Goal: Information Seeking & Learning: Check status

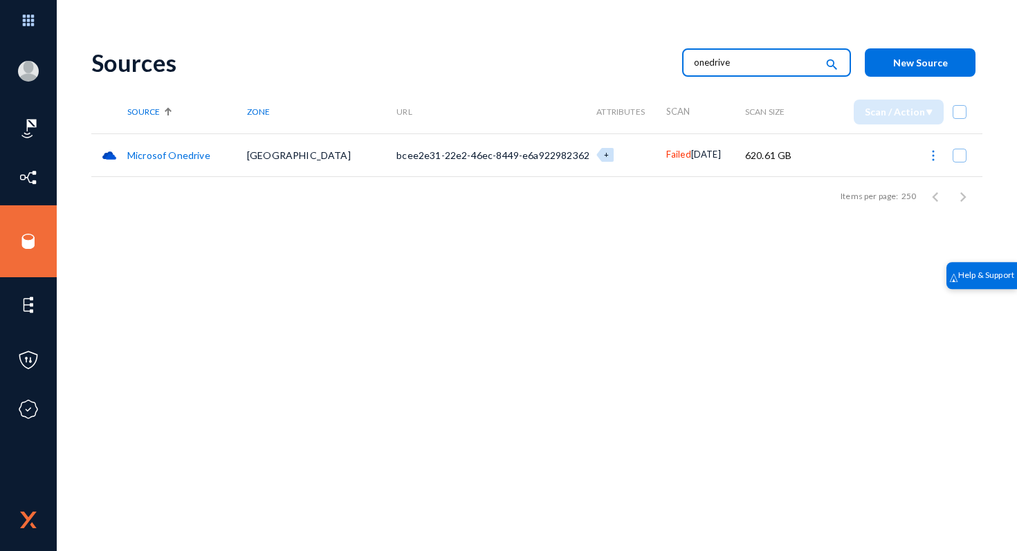
click at [666, 150] on span "Failed" at bounding box center [678, 154] width 25 height 11
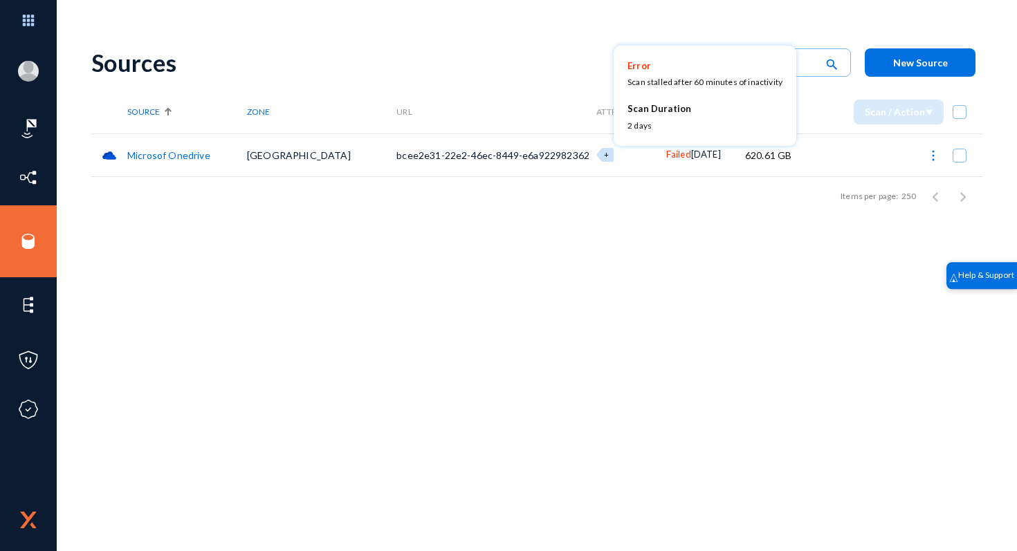
click at [143, 207] on div at bounding box center [508, 275] width 1017 height 551
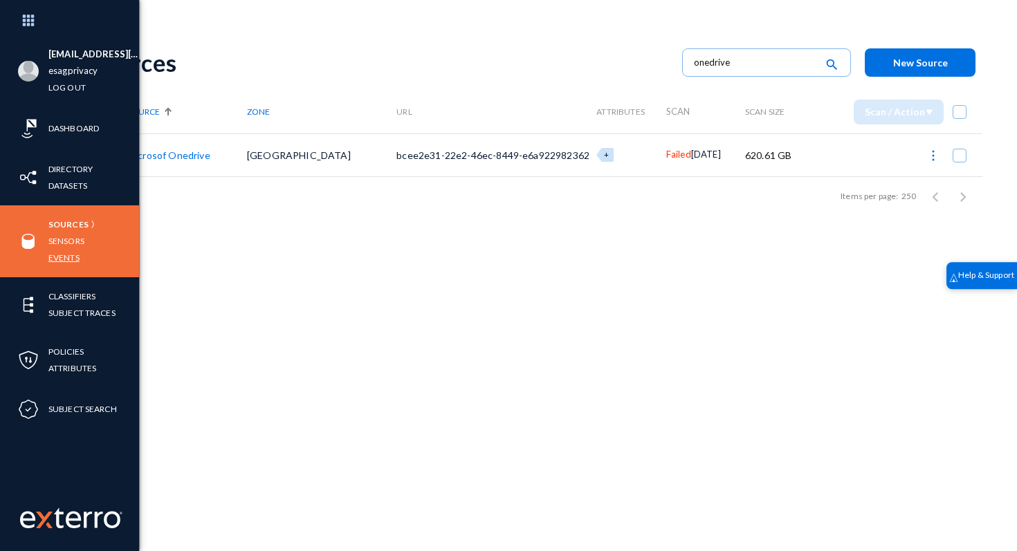
click at [72, 262] on link "Events" at bounding box center [63, 258] width 31 height 16
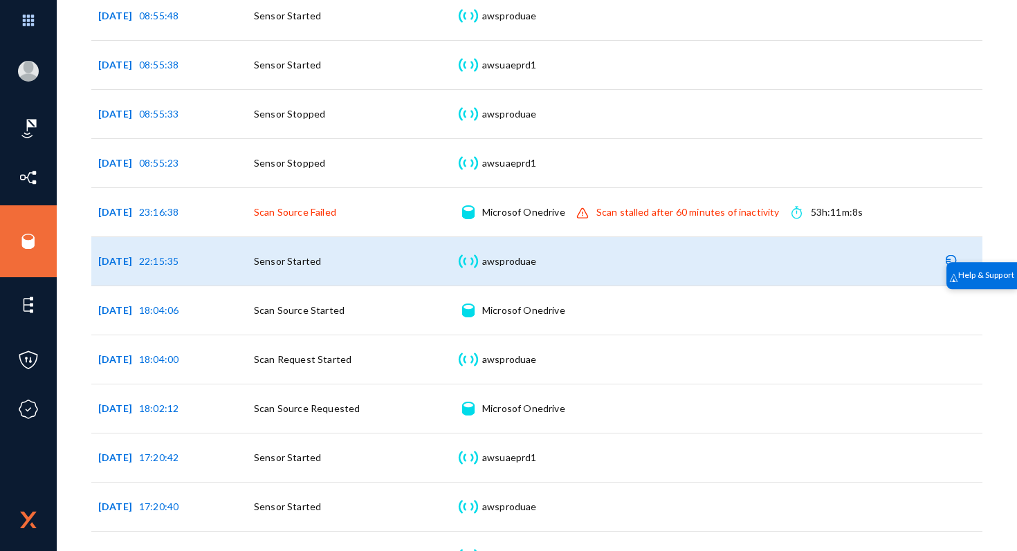
scroll to position [387, 0]
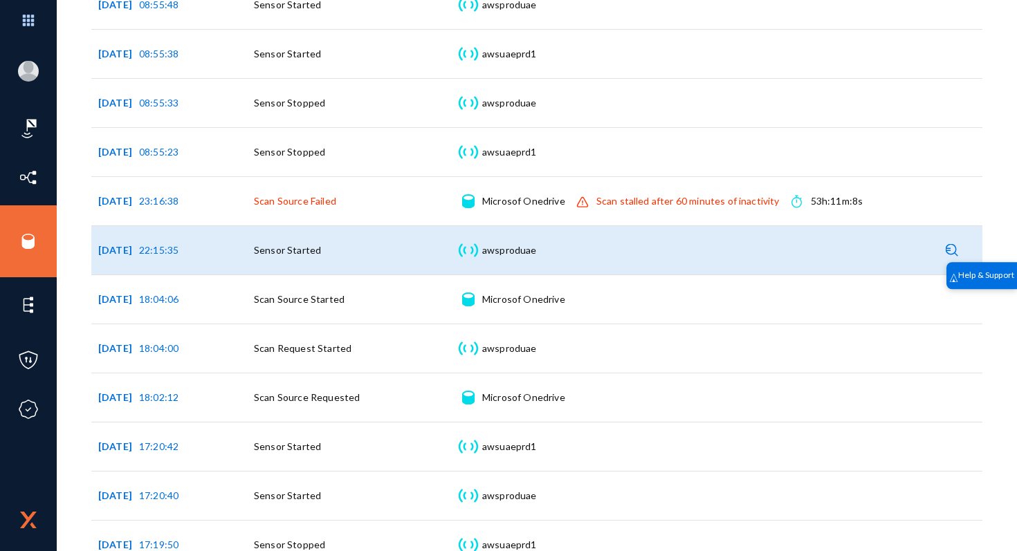
click at [513, 248] on div "awsproduae Sensor details" at bounding box center [509, 251] width 55 height 14
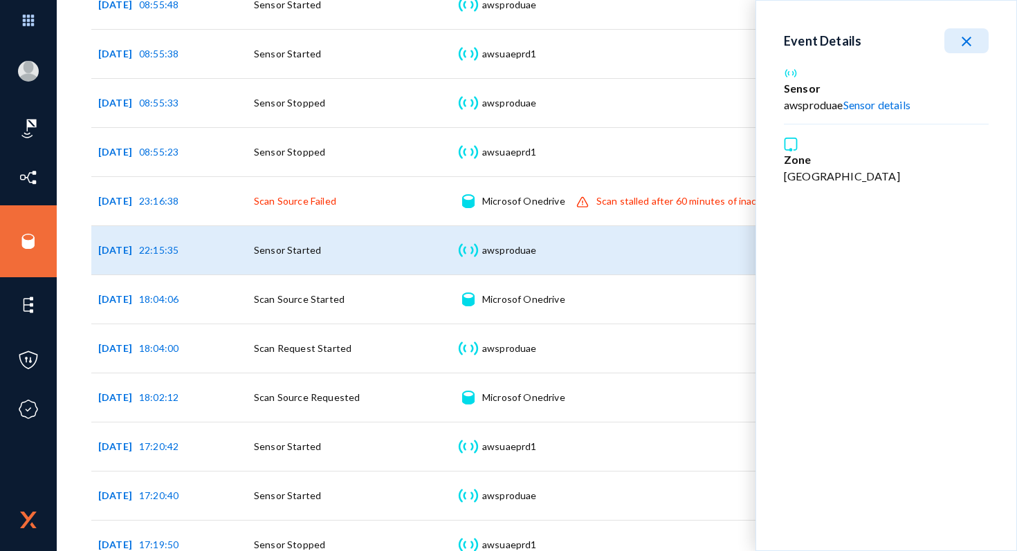
click at [898, 106] on link "Sensor details" at bounding box center [876, 104] width 67 height 13
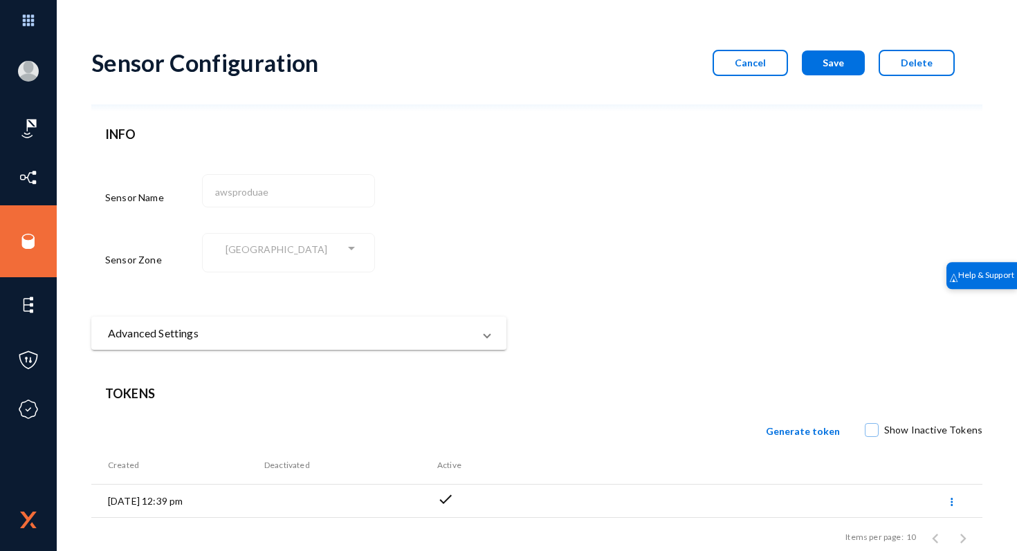
scroll to position [27, 0]
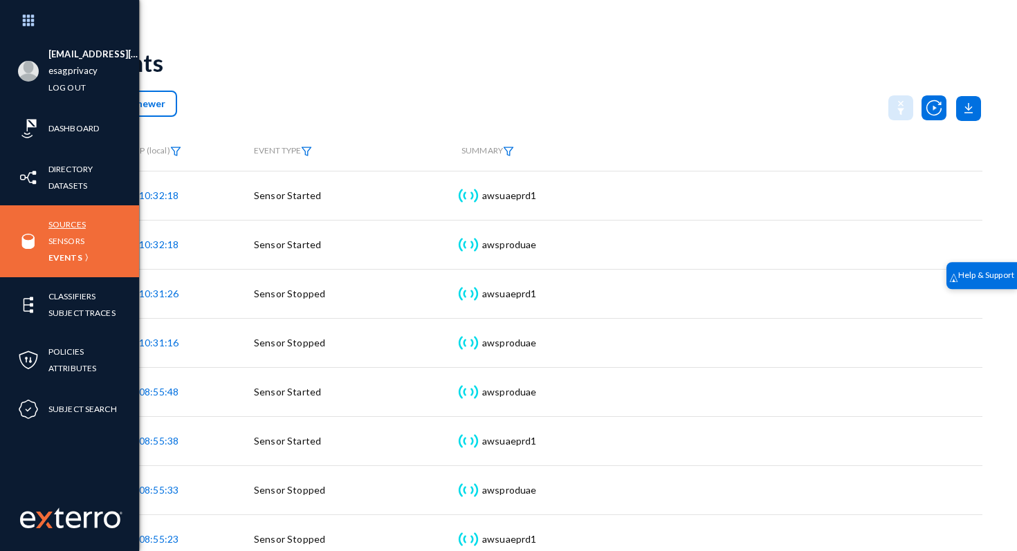
click at [58, 225] on link "Sources" at bounding box center [66, 225] width 37 height 16
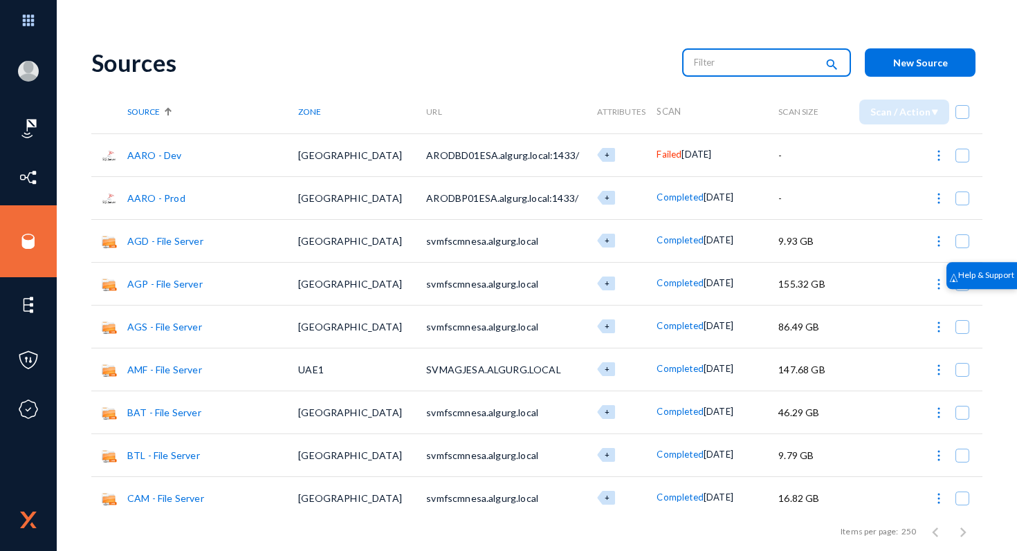
click at [733, 63] on input "text" at bounding box center [755, 62] width 122 height 21
type input "AMF"
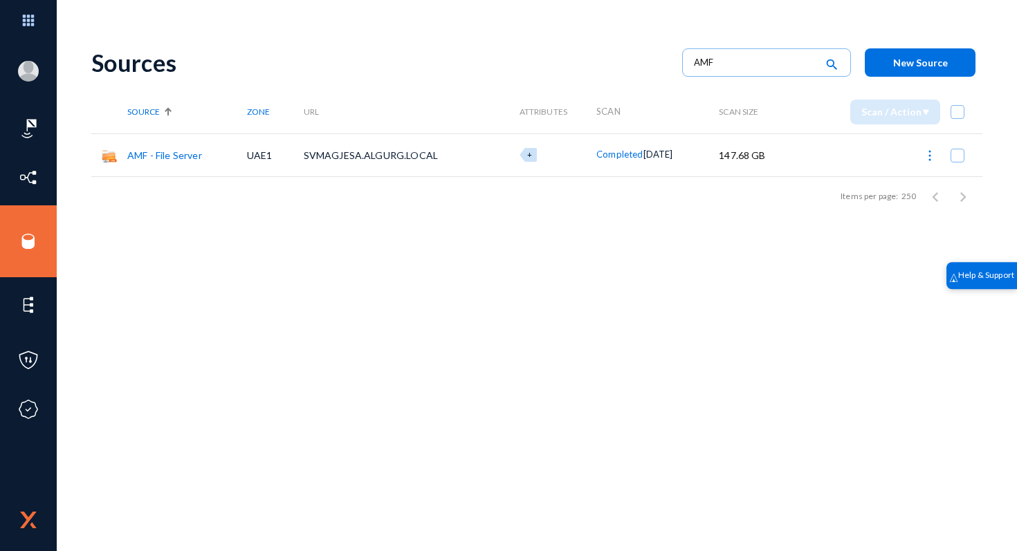
drag, startPoint x: 727, startPoint y: 154, endPoint x: 783, endPoint y: 161, distance: 55.7
click at [783, 161] on tr "AMF - File Server UAE1 SVMAGJESA.ALGURG.LOCAL + Completed [DATE] 147.68 GB" at bounding box center [536, 155] width 891 height 43
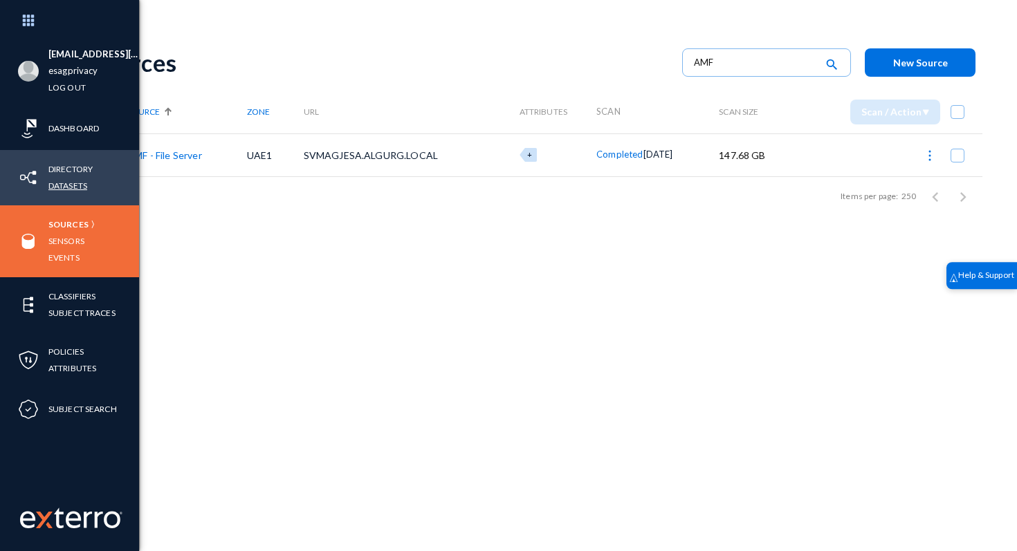
click at [63, 183] on link "Datasets" at bounding box center [67, 186] width 39 height 16
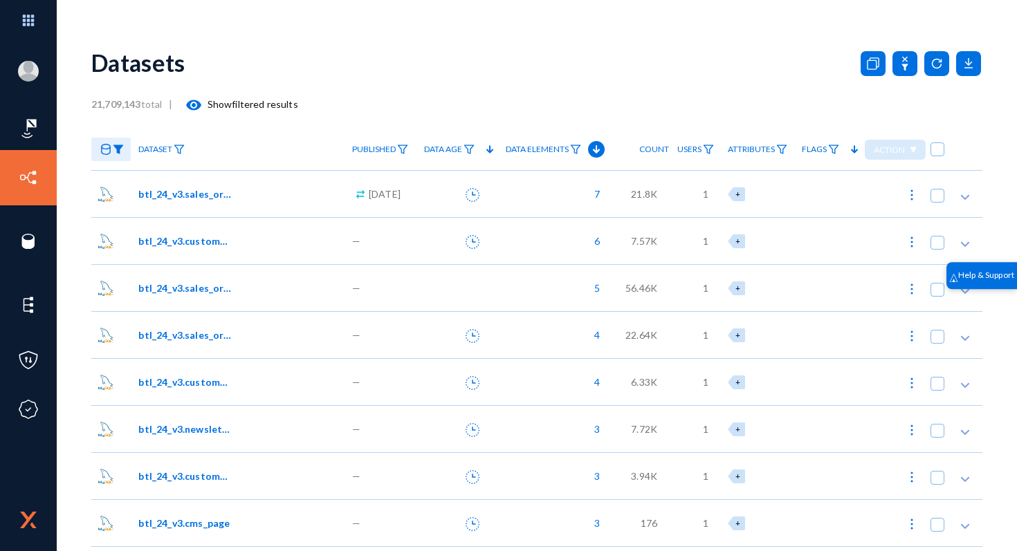
click at [113, 147] on img at bounding box center [118, 150] width 11 height 10
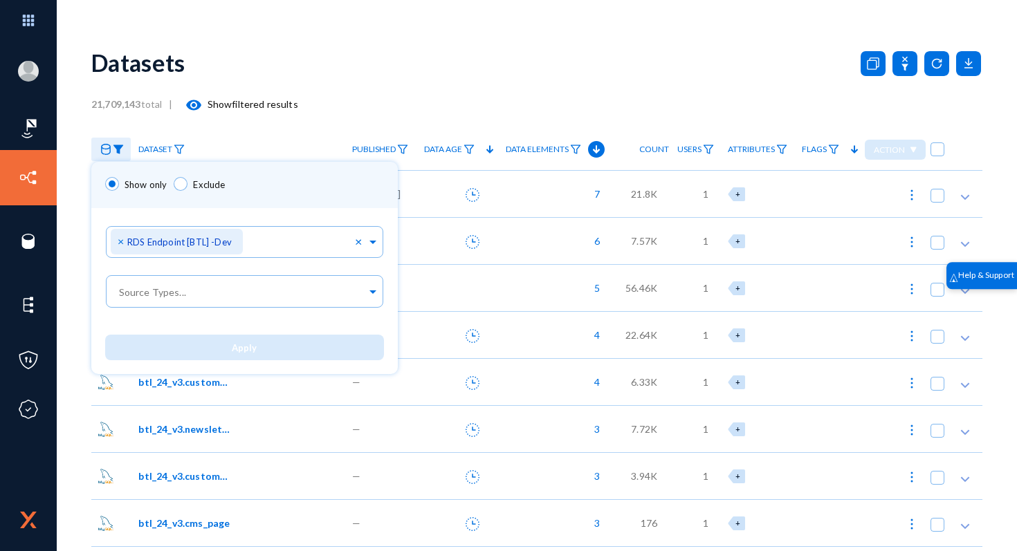
click at [707, 106] on div at bounding box center [508, 275] width 1017 height 551
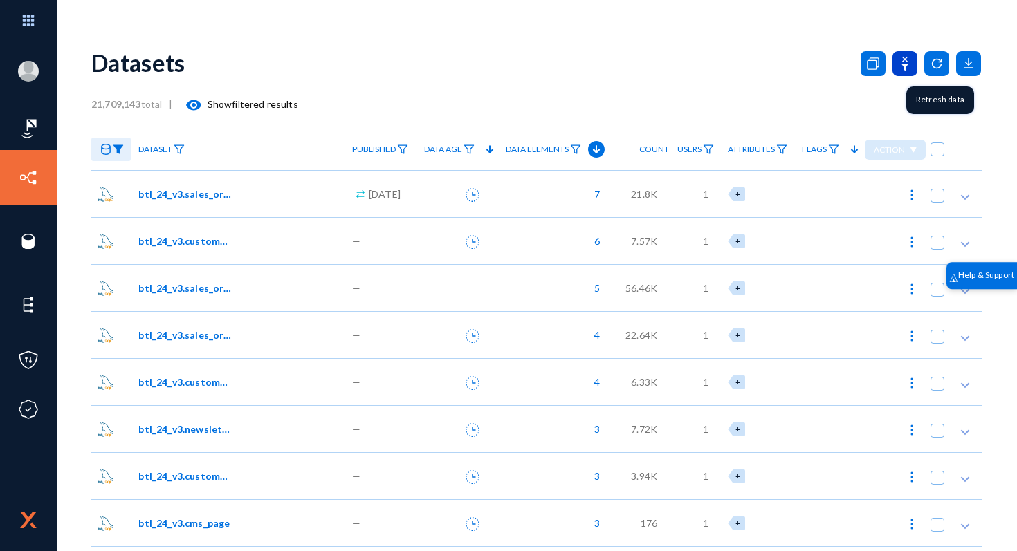
click at [901, 57] on icon at bounding box center [905, 63] width 25 height 25
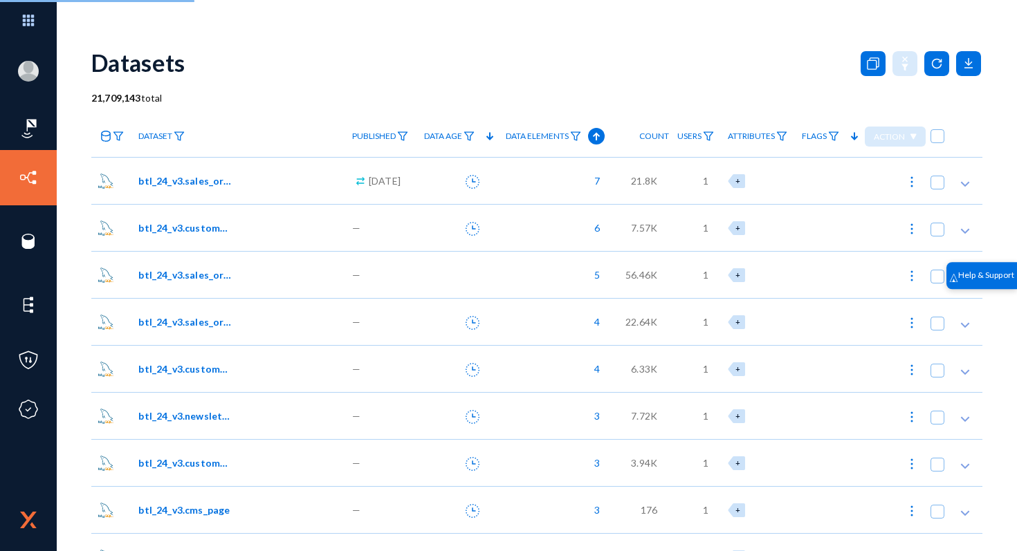
click at [109, 131] on icon at bounding box center [105, 136] width 11 height 11
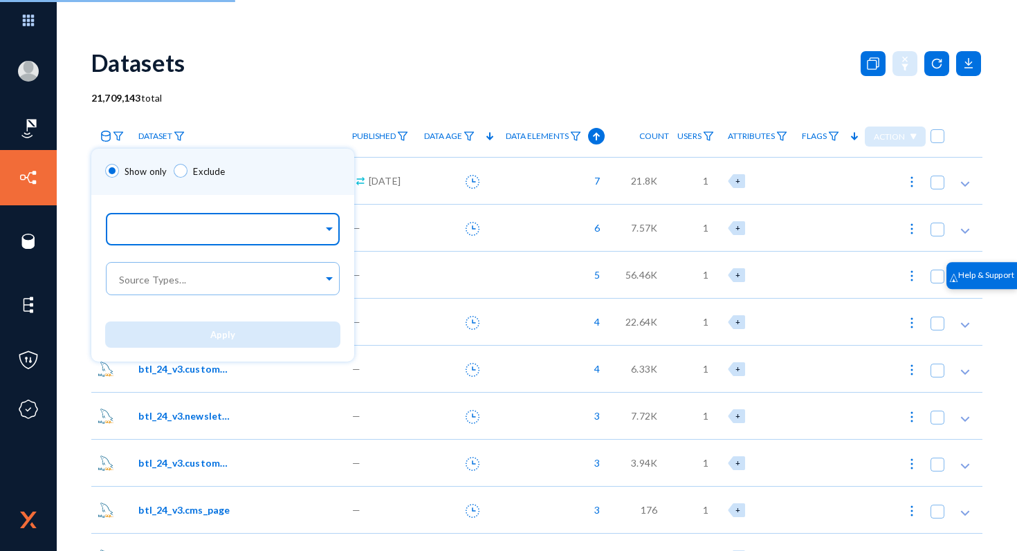
click at [166, 224] on div at bounding box center [219, 231] width 207 height 24
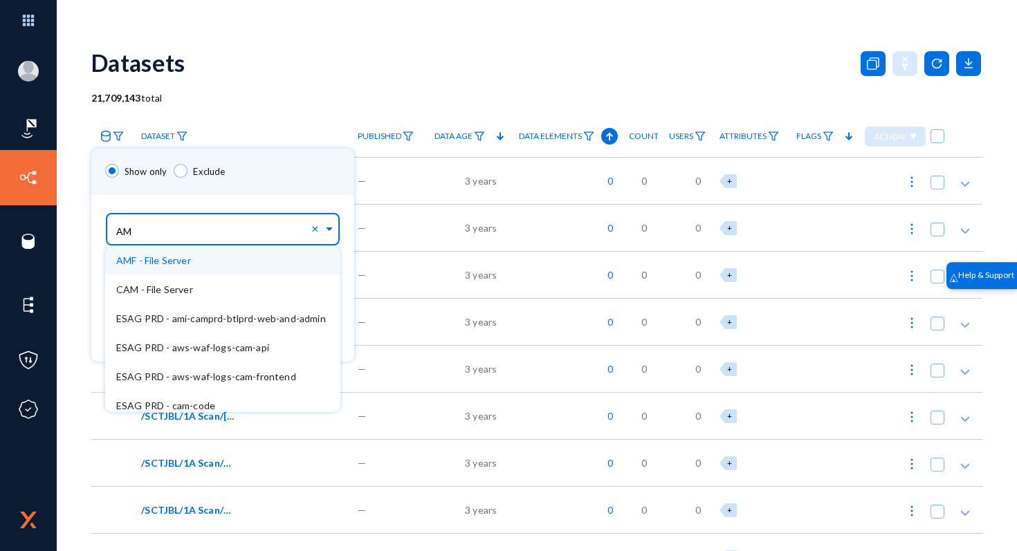
type input "AMF"
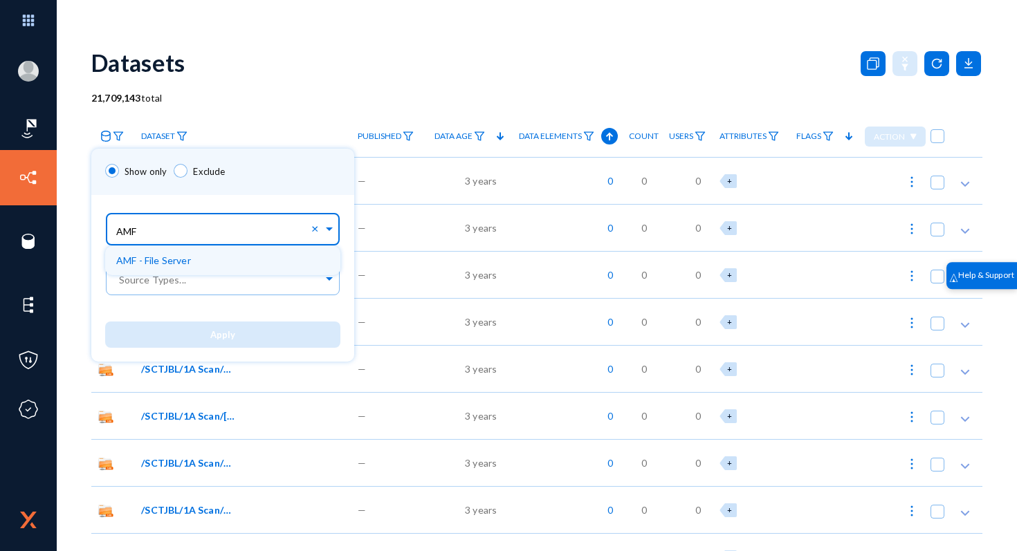
click at [172, 257] on span "AMF - File Server" at bounding box center [153, 261] width 75 height 12
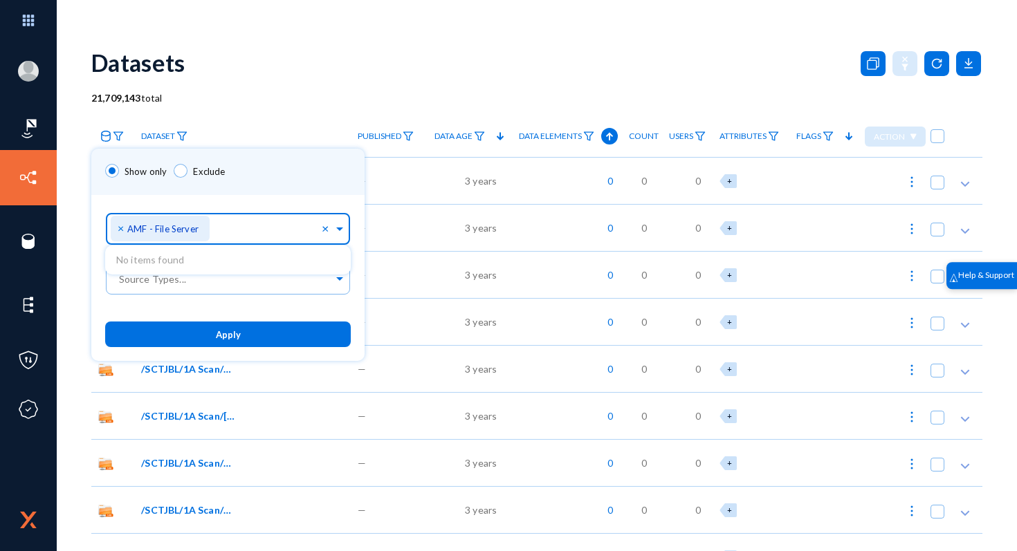
click at [197, 331] on button "Apply" at bounding box center [228, 335] width 246 height 26
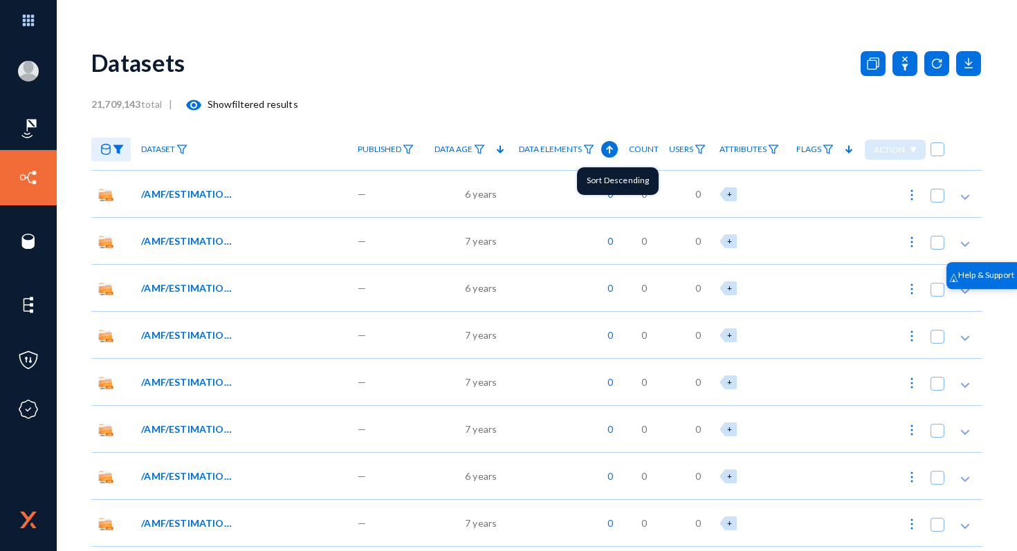
click at [607, 149] on icon at bounding box center [609, 149] width 17 height 17
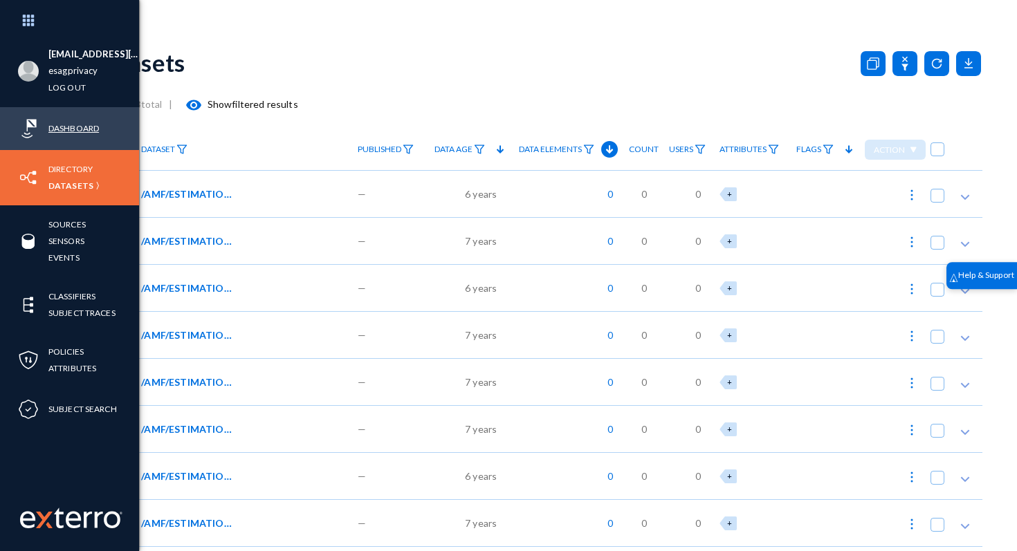
click at [78, 130] on link "Dashboard" at bounding box center [73, 128] width 51 height 16
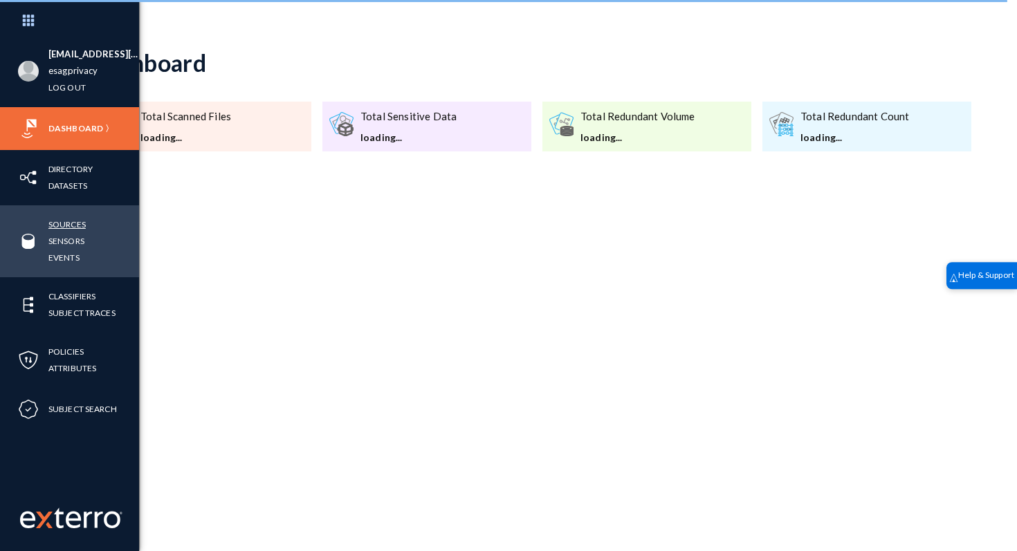
click at [60, 220] on link "Sources" at bounding box center [66, 225] width 37 height 16
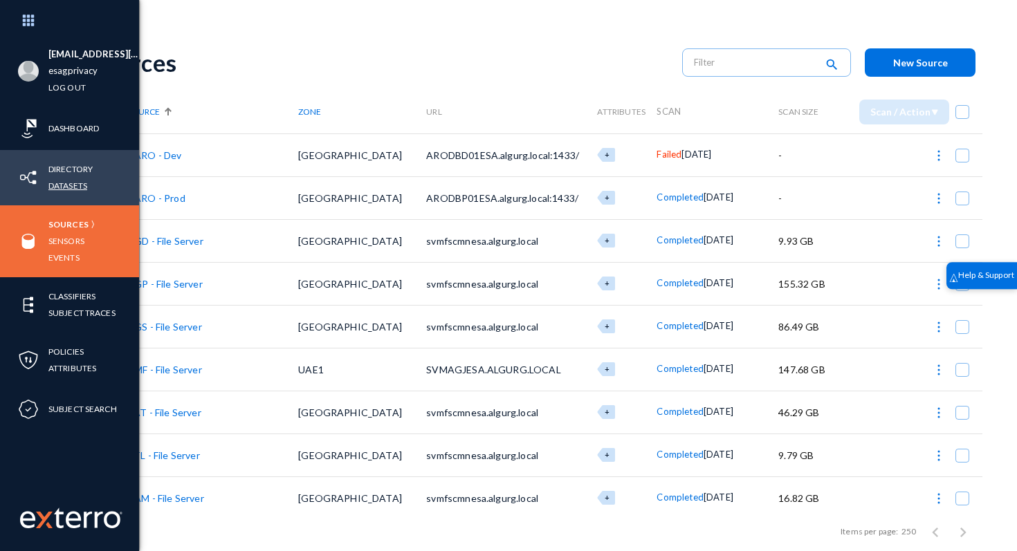
click at [77, 187] on link "Datasets" at bounding box center [67, 186] width 39 height 16
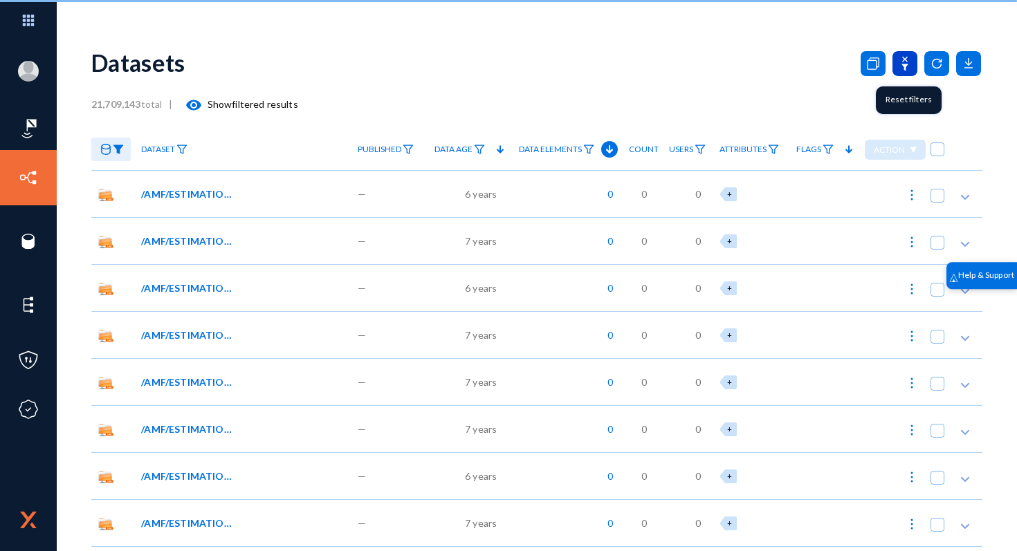
click at [902, 59] on icon at bounding box center [905, 63] width 25 height 25
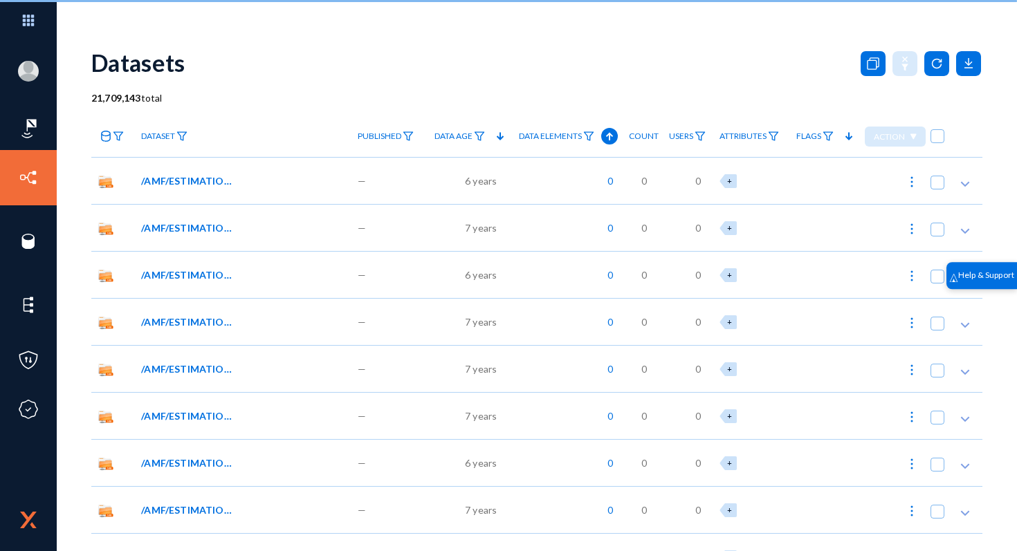
click at [112, 139] on link at bounding box center [110, 137] width 39 height 24
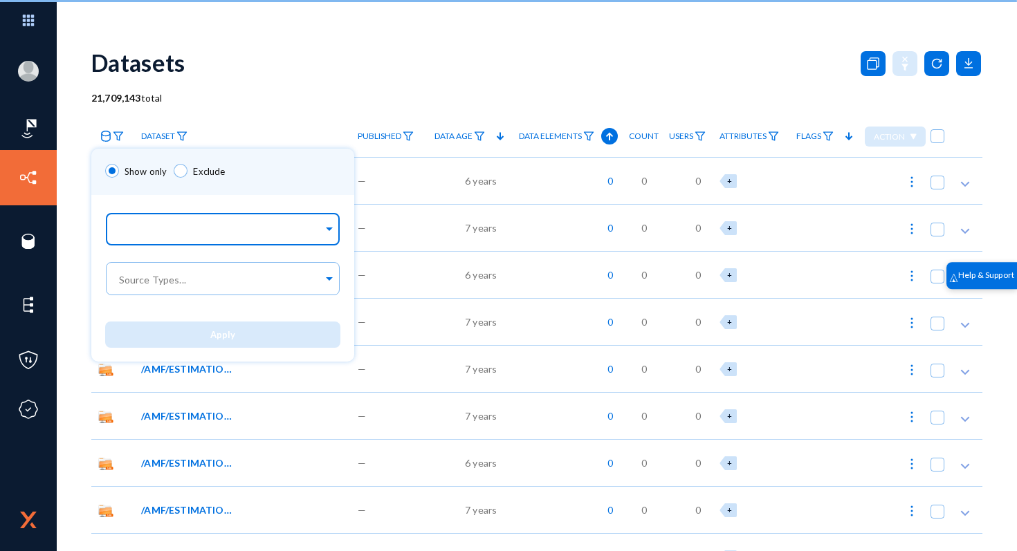
click at [173, 228] on input "text" at bounding box center [219, 231] width 207 height 13
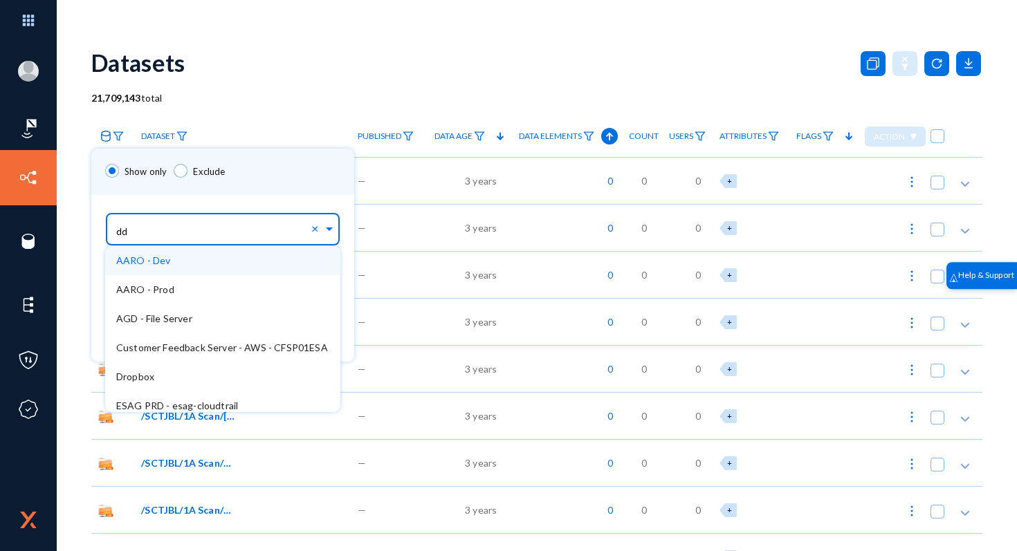
type input "dds"
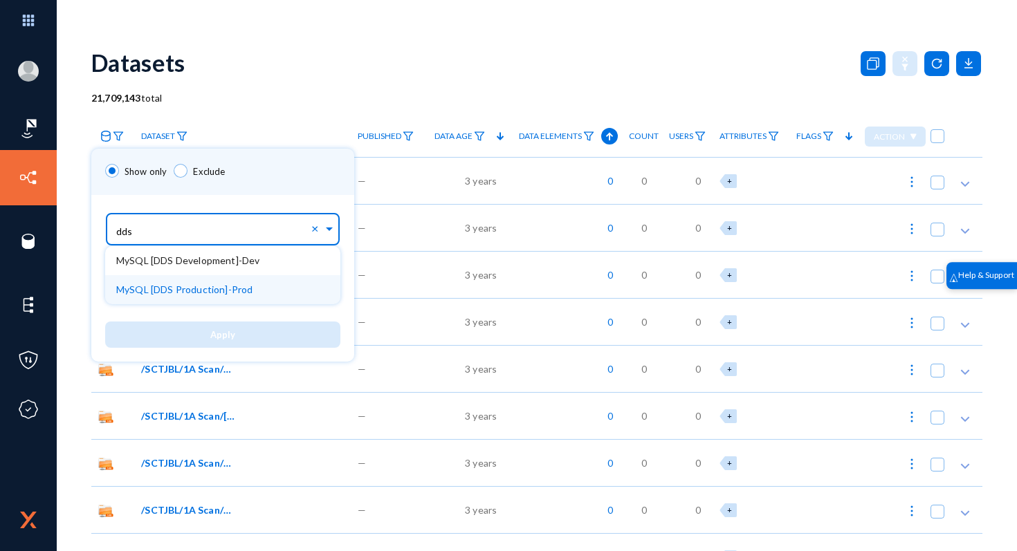
click at [194, 291] on span "MySQL [DDS Production]-Prod" at bounding box center [184, 290] width 136 height 12
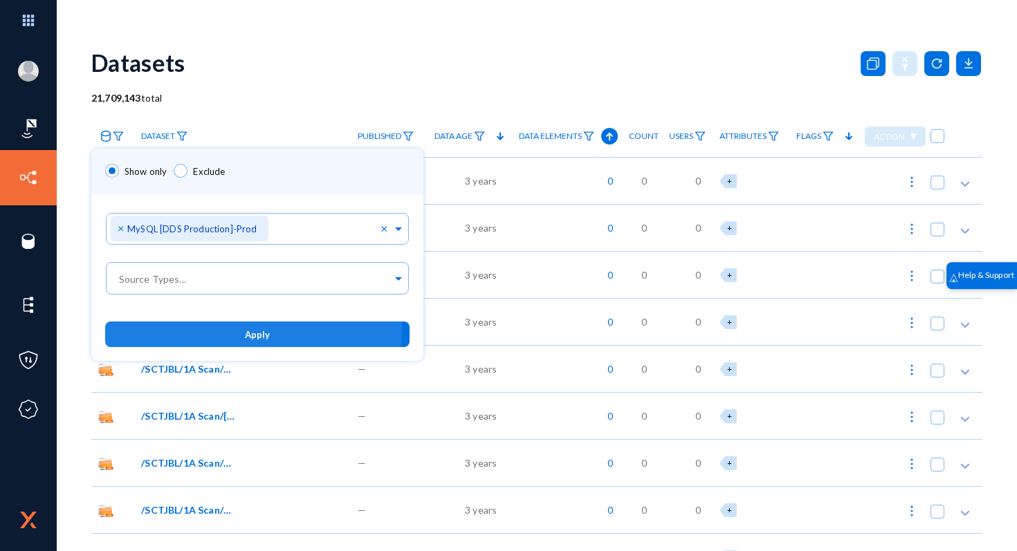
click at [198, 327] on button "Apply" at bounding box center [257, 335] width 304 height 26
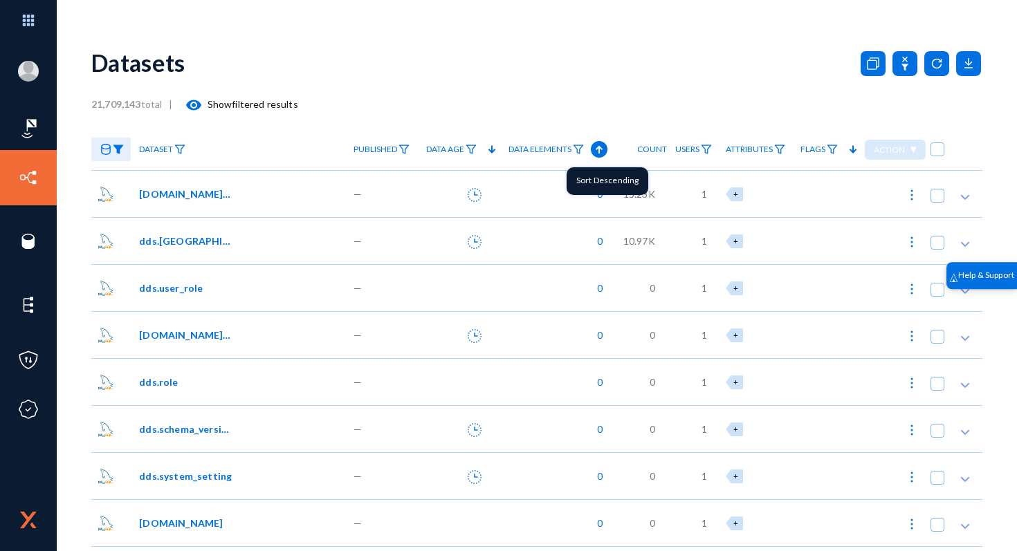
click at [595, 153] on icon at bounding box center [599, 149] width 17 height 17
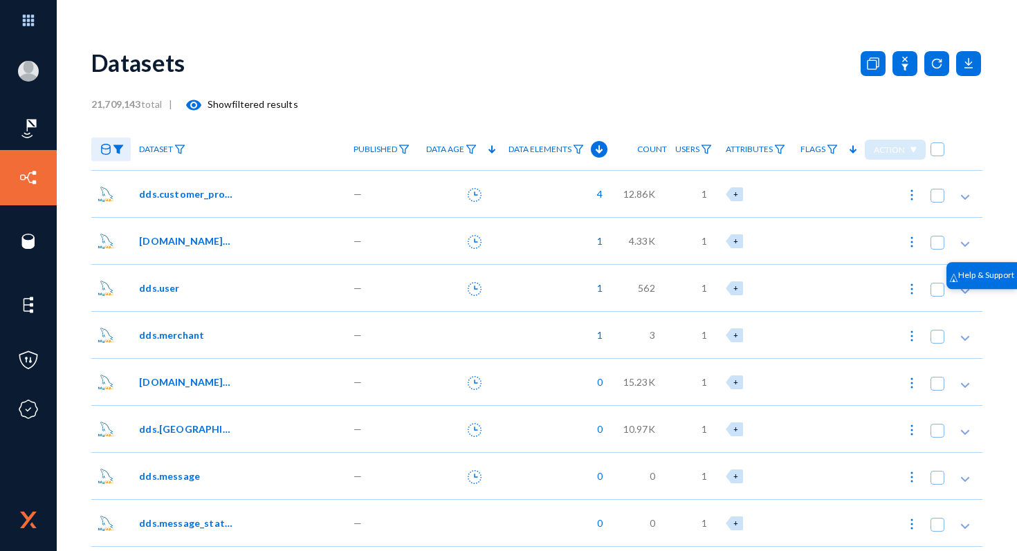
click at [197, 192] on span "dds.customer_profile" at bounding box center [185, 194] width 93 height 15
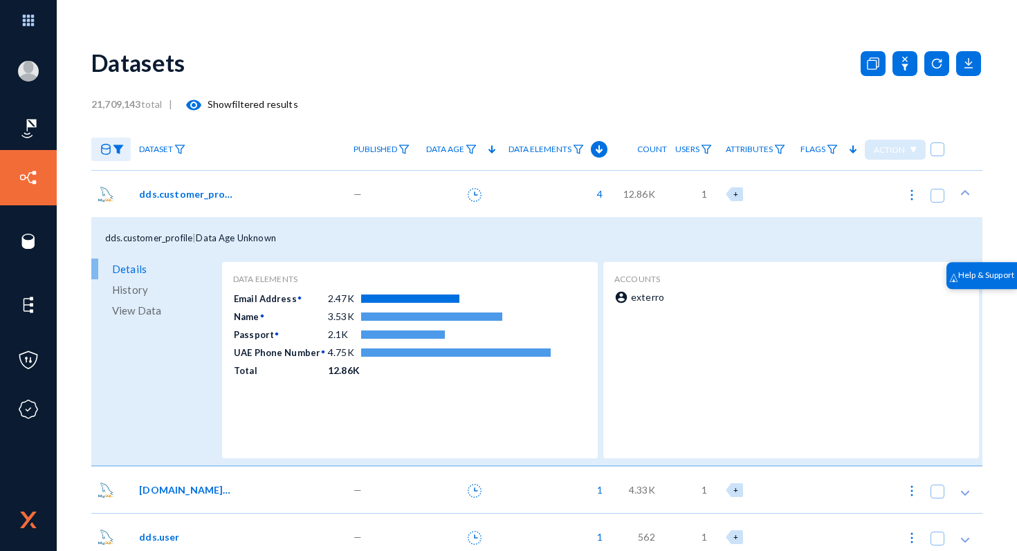
click at [135, 313] on span "View Data" at bounding box center [136, 310] width 49 height 21
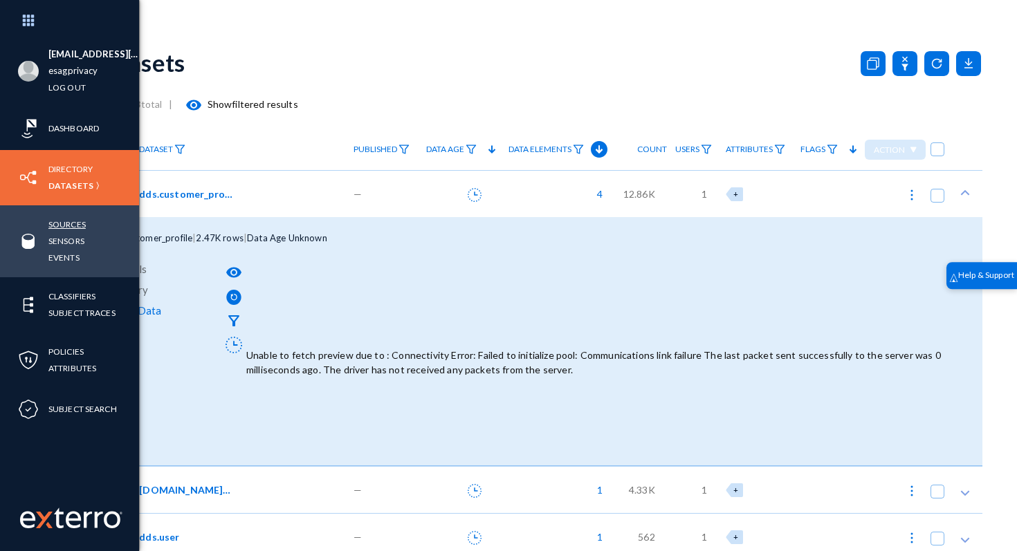
click at [69, 226] on link "Sources" at bounding box center [66, 225] width 37 height 16
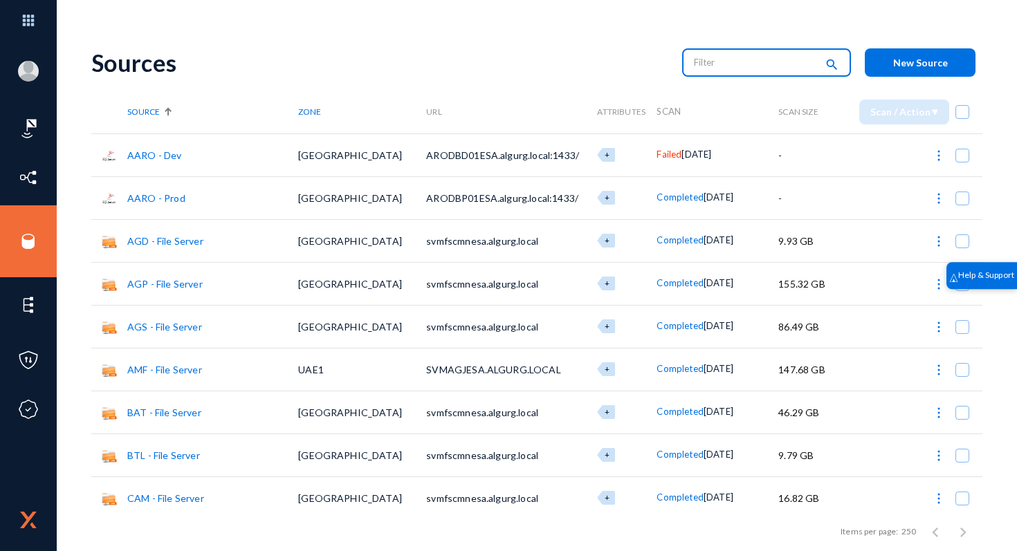
click at [738, 64] on input "text" at bounding box center [755, 62] width 122 height 21
type input "DDS"
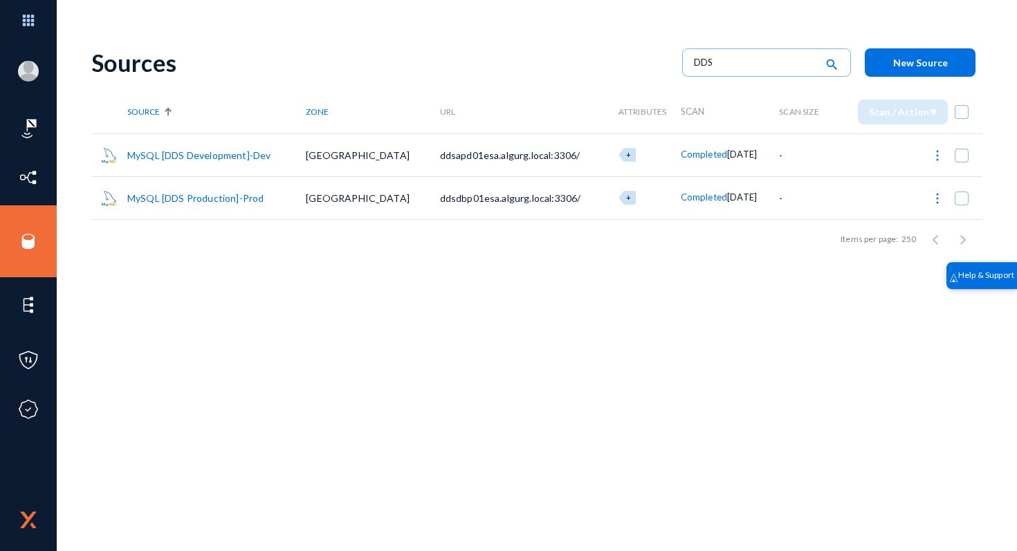
click at [242, 199] on link "MySQL [DDS Production]-Prod" at bounding box center [195, 198] width 136 height 12
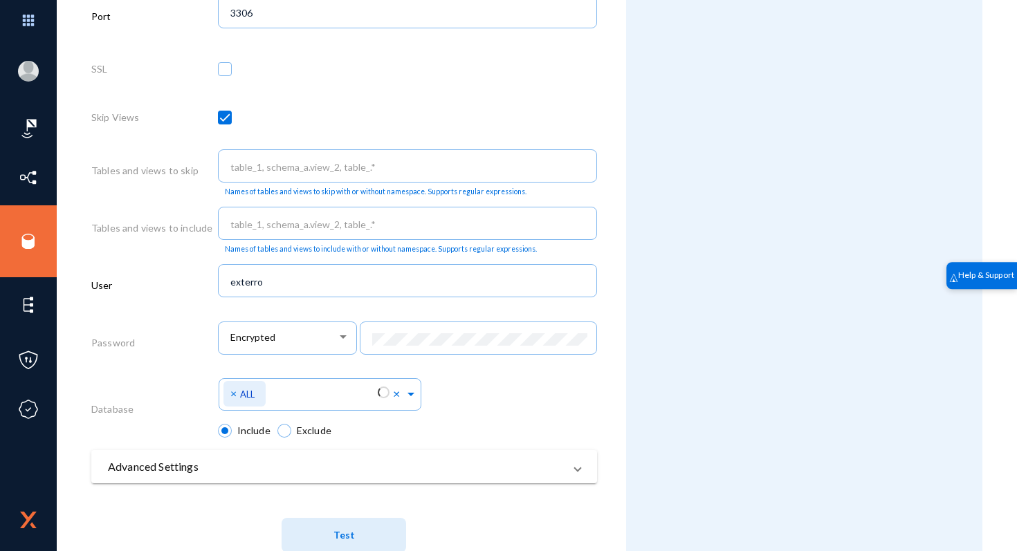
scroll to position [578, 0]
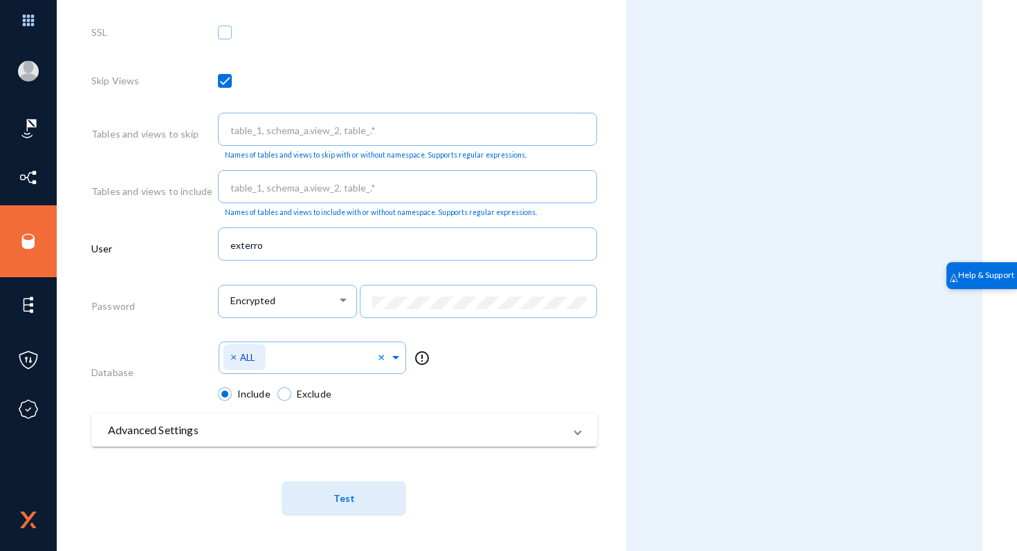
click at [360, 492] on button "Test" at bounding box center [344, 499] width 125 height 35
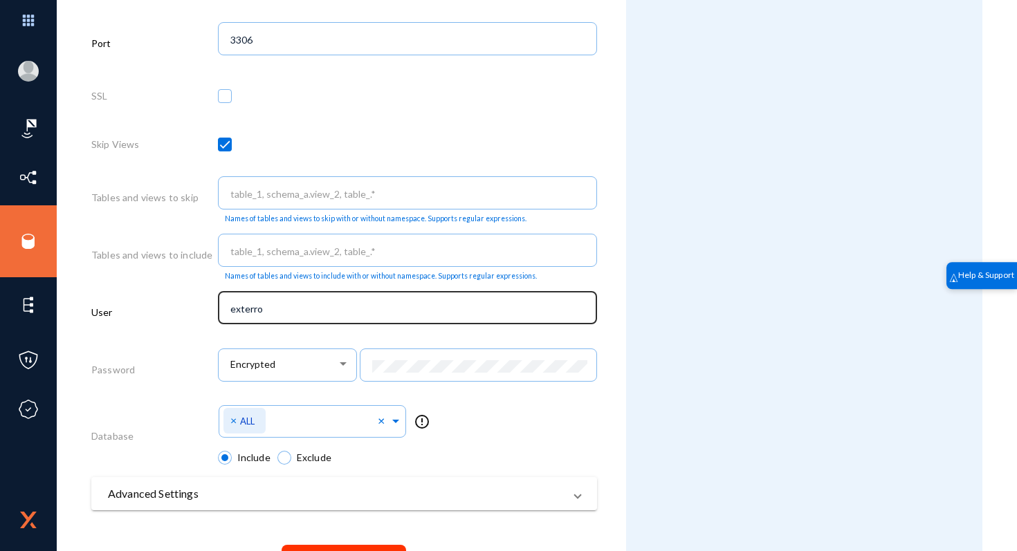
scroll to position [593, 0]
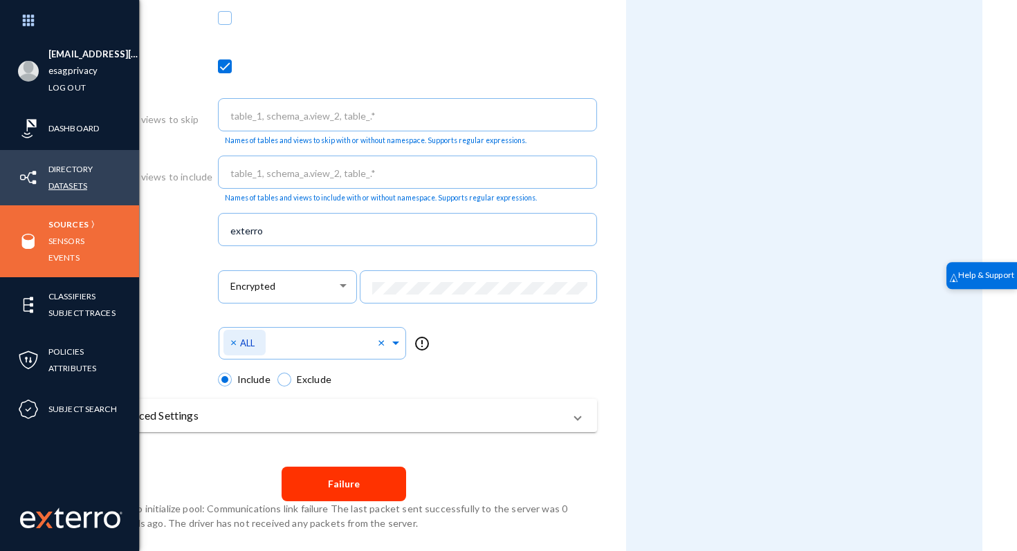
click at [66, 180] on link "Datasets" at bounding box center [67, 186] width 39 height 16
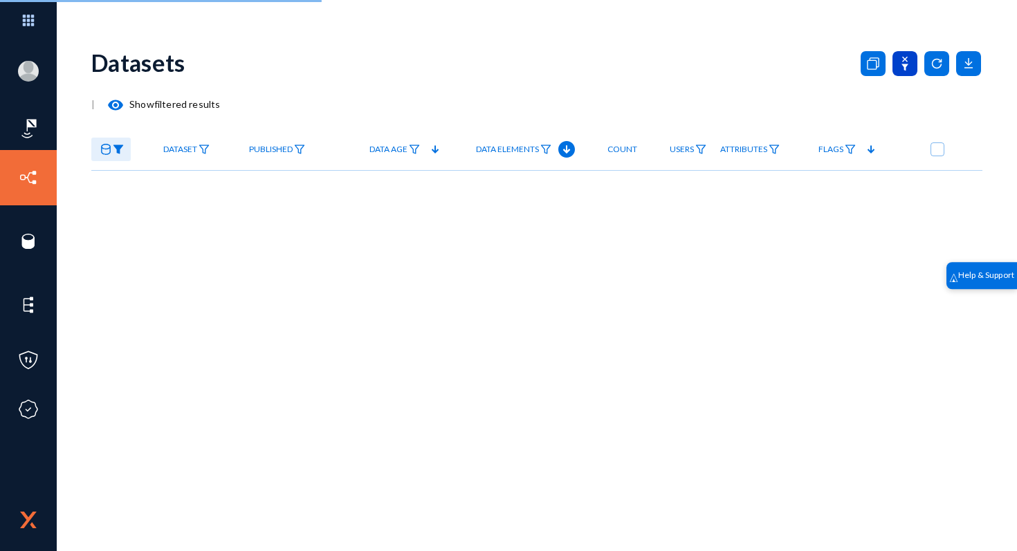
click at [896, 58] on icon at bounding box center [905, 63] width 25 height 25
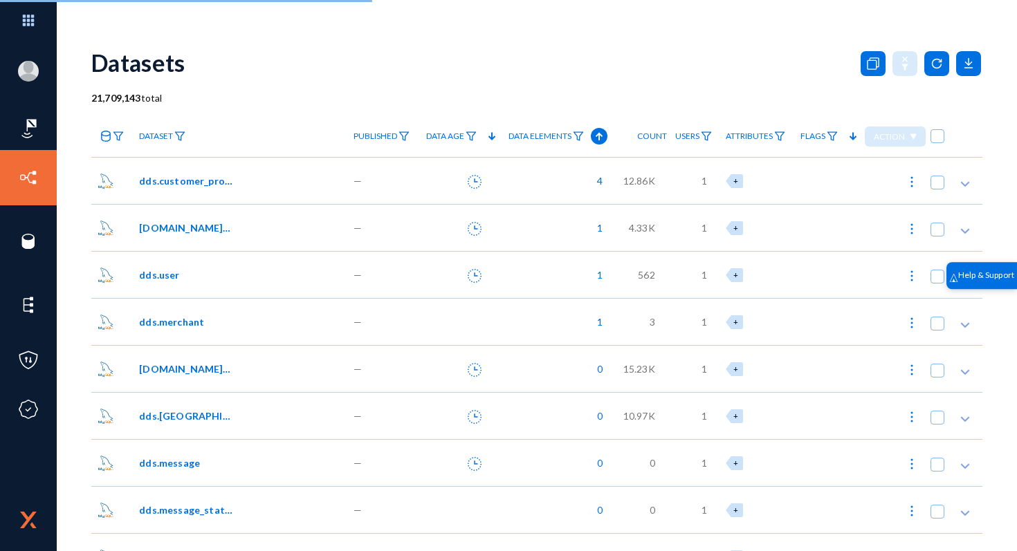
click at [102, 136] on icon at bounding box center [106, 136] width 10 height 11
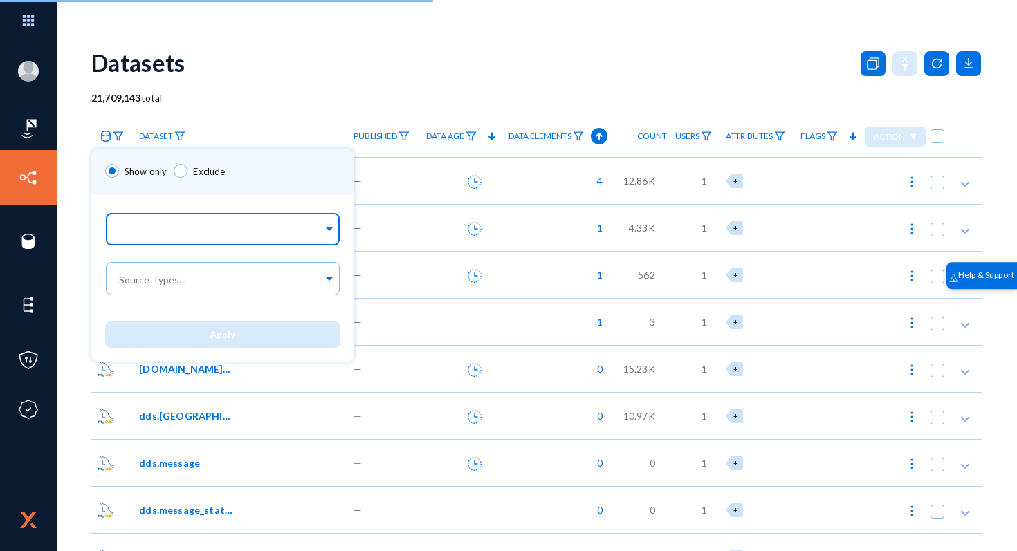
click at [174, 226] on input "text" at bounding box center [219, 231] width 207 height 13
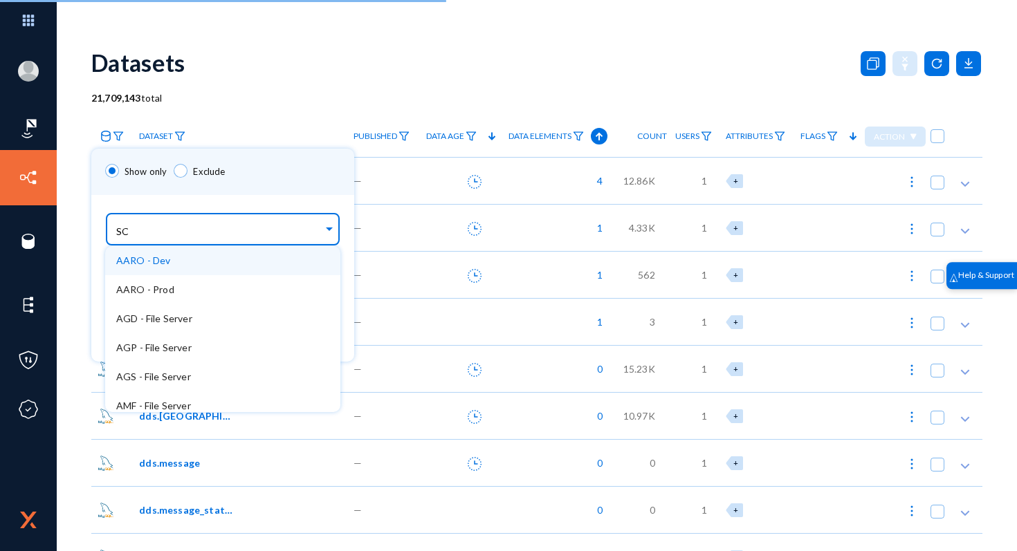
type input "SCT"
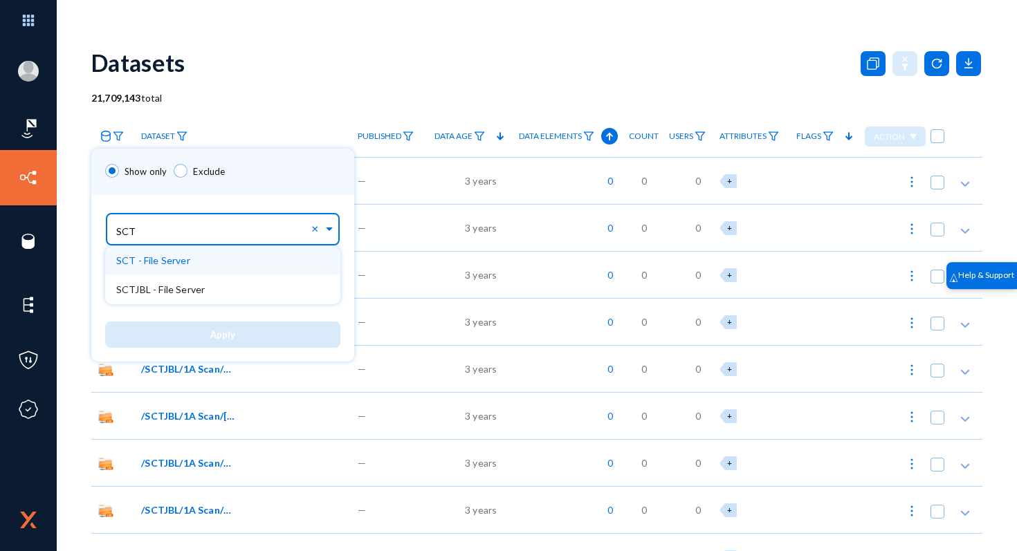
click at [160, 257] on span "SCT - File Server" at bounding box center [153, 261] width 74 height 12
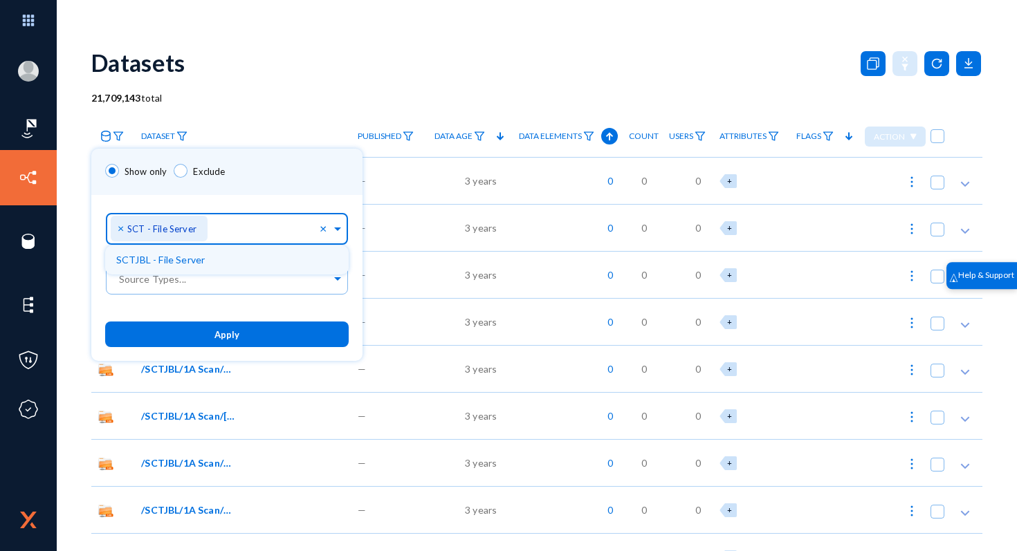
click at [262, 327] on button "Apply" at bounding box center [227, 335] width 244 height 26
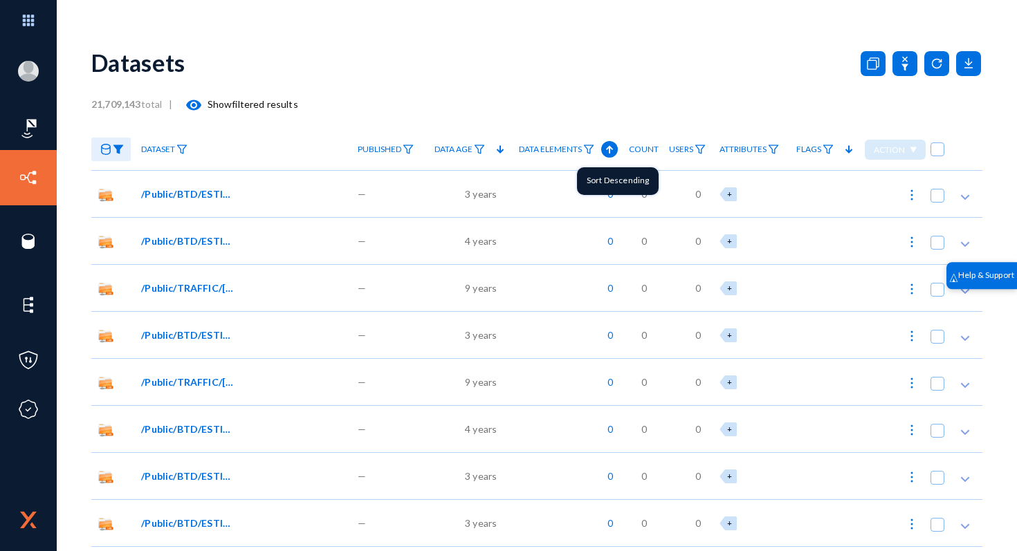
click at [607, 149] on icon at bounding box center [609, 149] width 17 height 17
click at [175, 194] on span "/Public/BTD/ESTIMATION-BTD (ELV)/OLD Project/Project 2023/Completed Project-202…" at bounding box center [187, 194] width 93 height 15
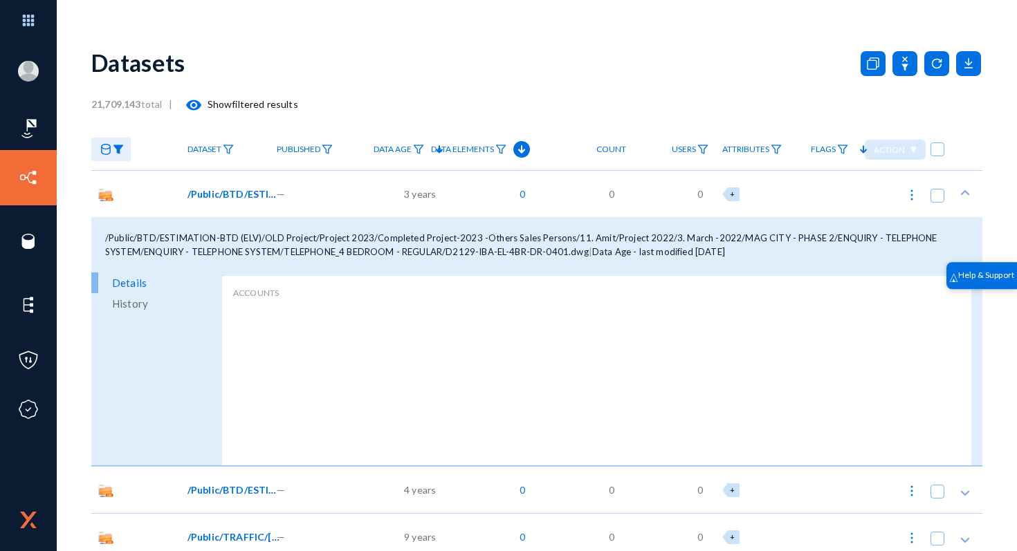
click at [491, 149] on span "Data Elements" at bounding box center [462, 150] width 63 height 10
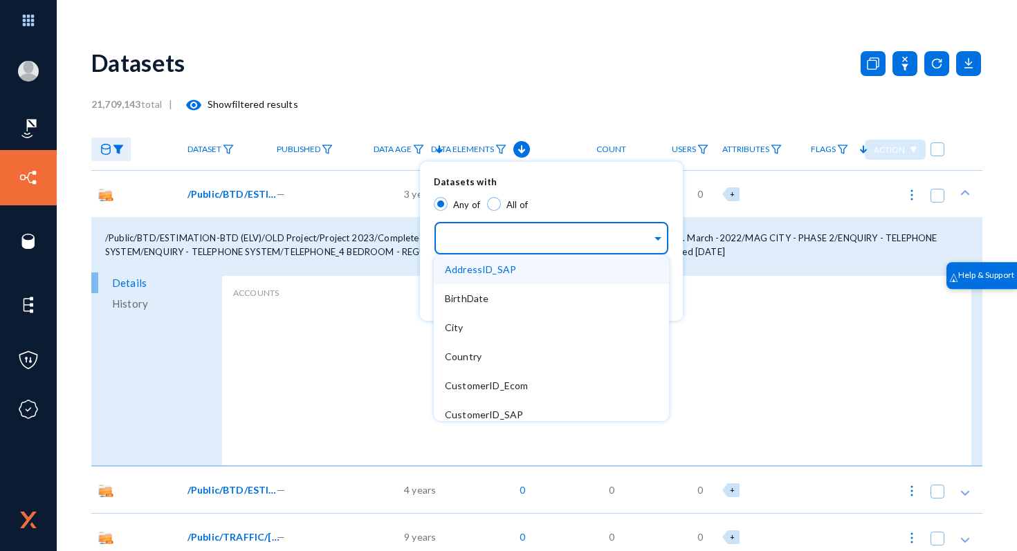
click at [520, 237] on input "text" at bounding box center [548, 240] width 207 height 13
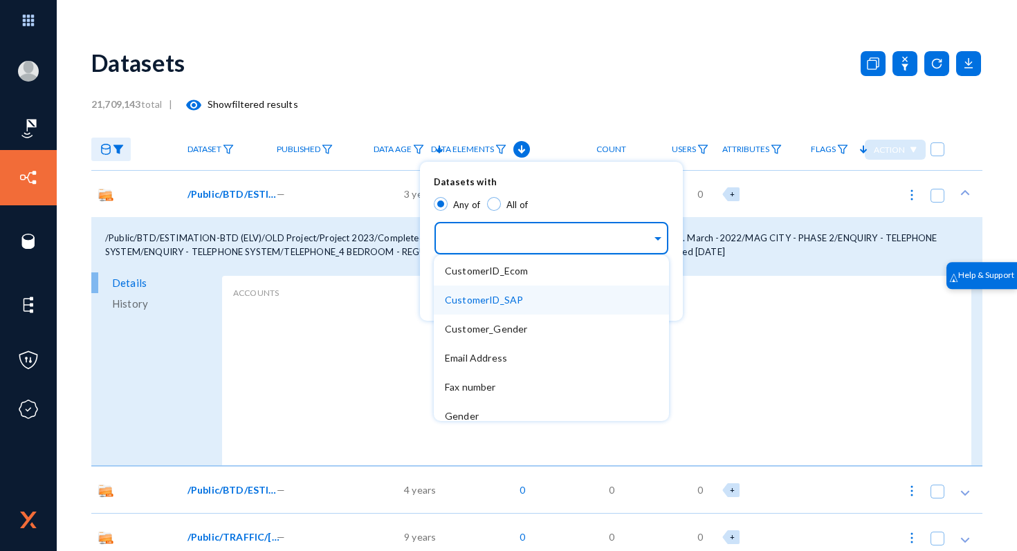
scroll to position [118, 0]
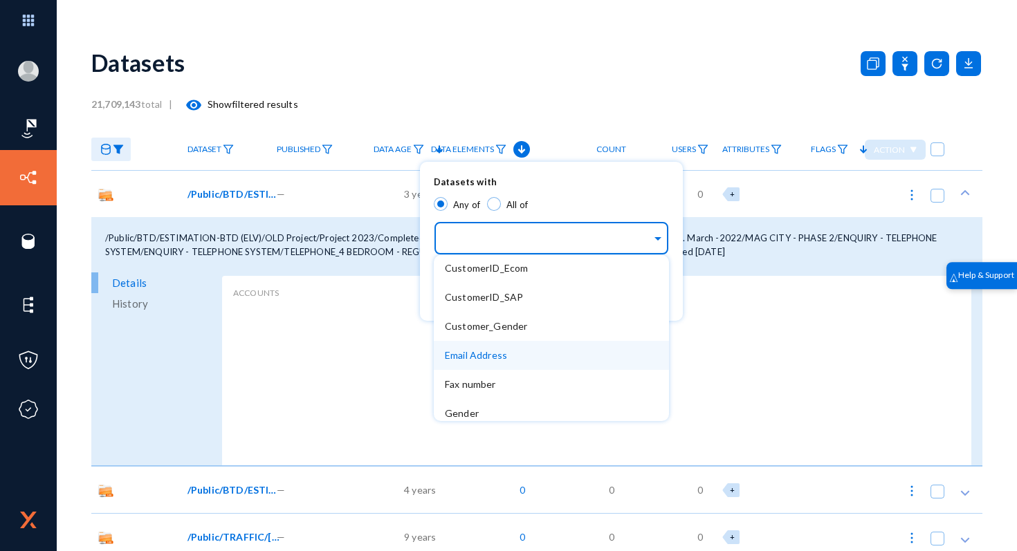
click at [495, 357] on span "Email Address" at bounding box center [476, 355] width 62 height 12
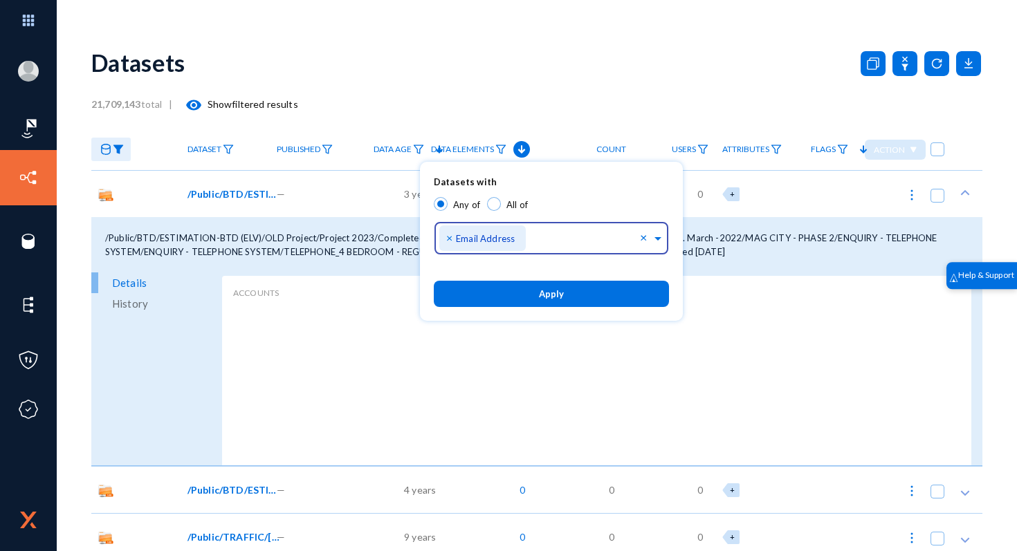
click at [558, 297] on span "Apply" at bounding box center [551, 294] width 25 height 11
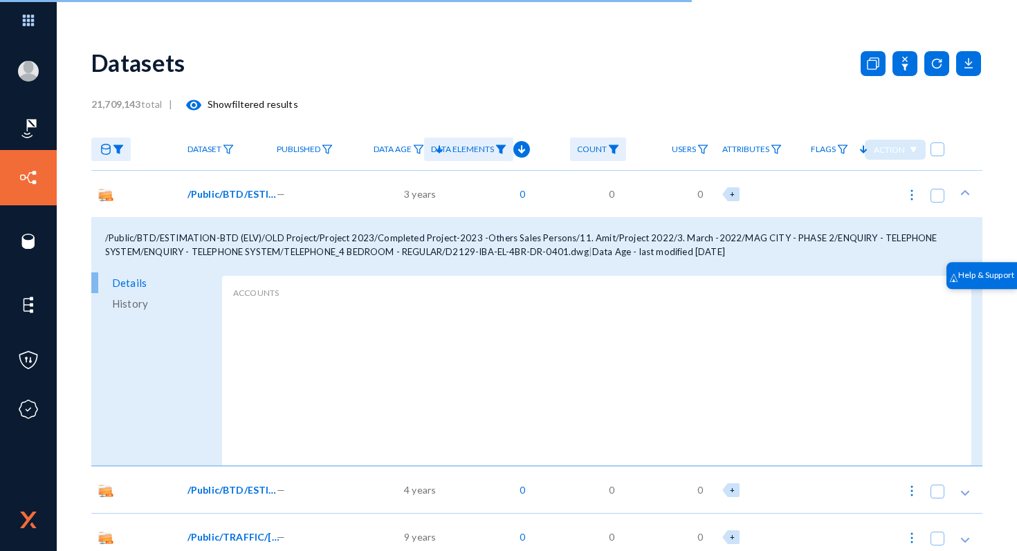
checkbox input "true"
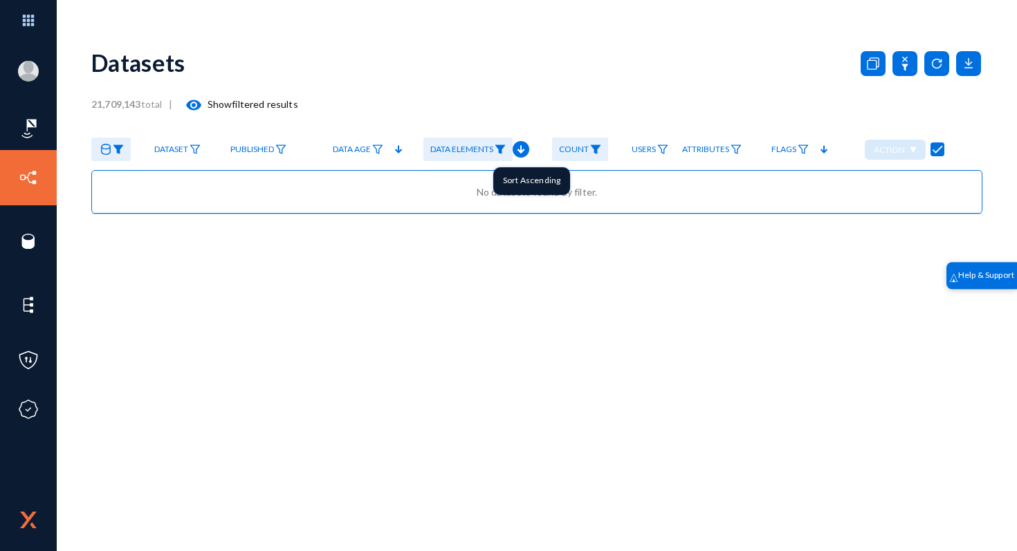
click at [518, 153] on icon at bounding box center [521, 149] width 17 height 17
click at [500, 152] on img at bounding box center [500, 150] width 11 height 10
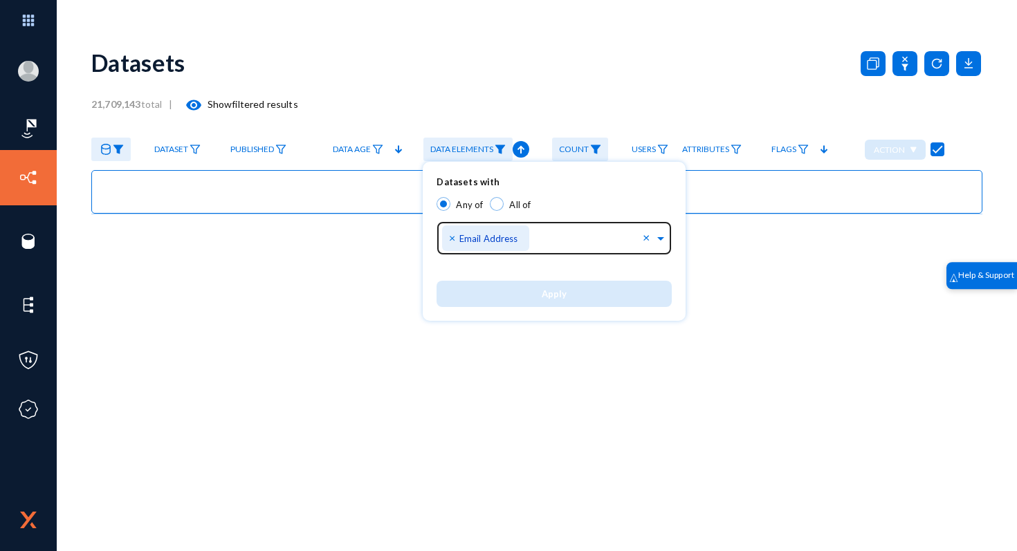
click at [450, 235] on span "×" at bounding box center [454, 237] width 10 height 13
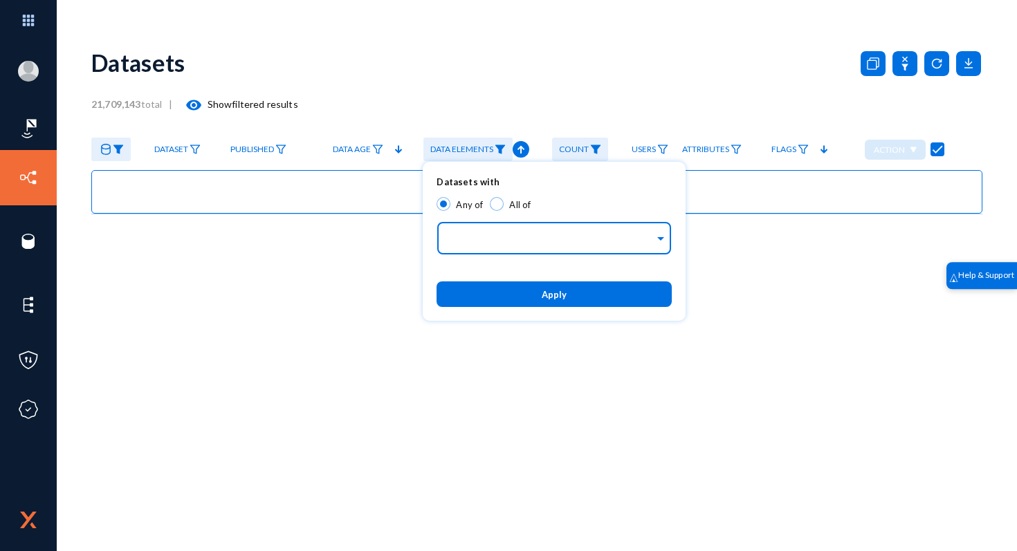
click at [517, 241] on input "text" at bounding box center [551, 240] width 207 height 13
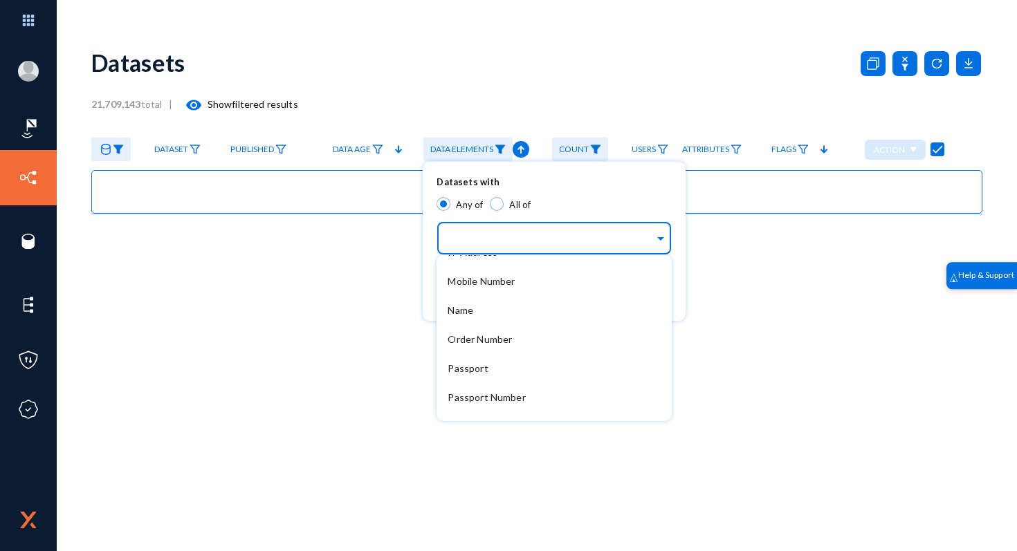
scroll to position [309, 0]
click at [501, 282] on span "Mobile Number" at bounding box center [481, 281] width 67 height 12
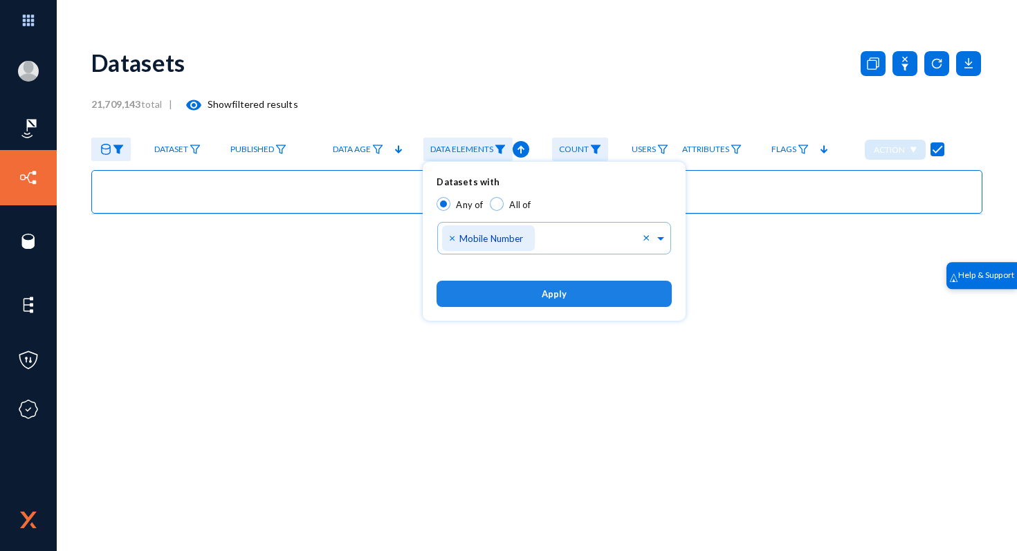
click at [525, 298] on button "Apply" at bounding box center [554, 294] width 235 height 26
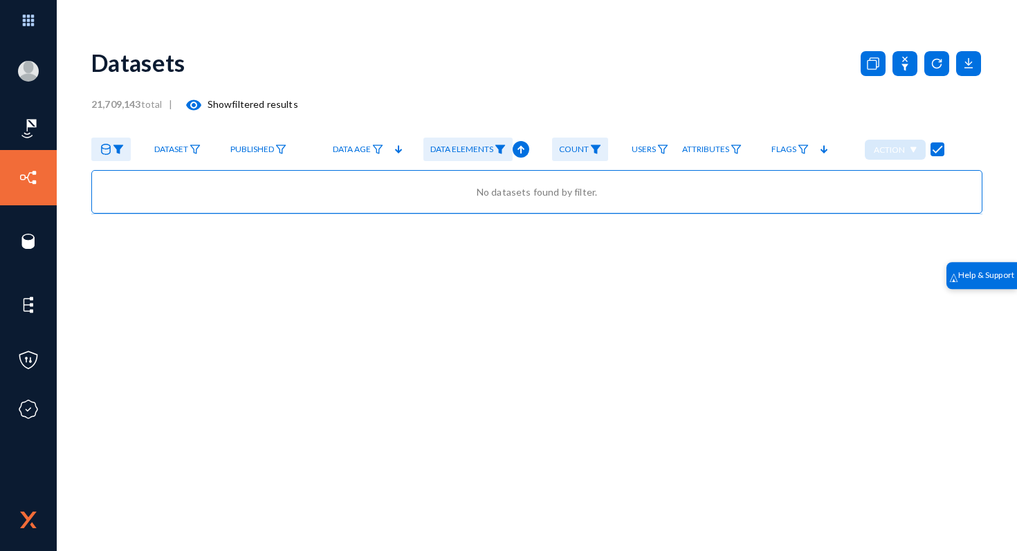
click at [499, 149] on img at bounding box center [500, 150] width 11 height 10
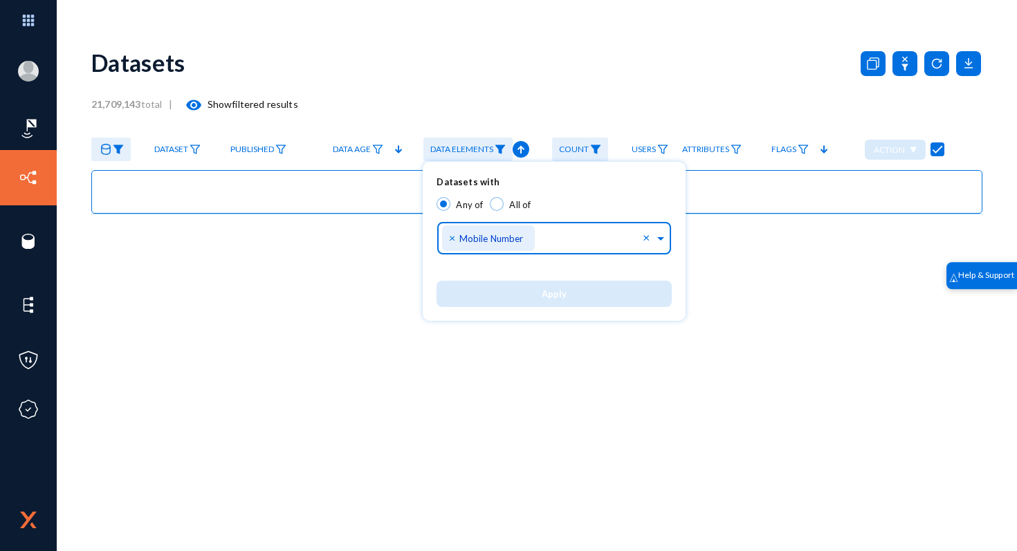
click at [448, 238] on div "× Mobile Number" at bounding box center [488, 239] width 92 height 26
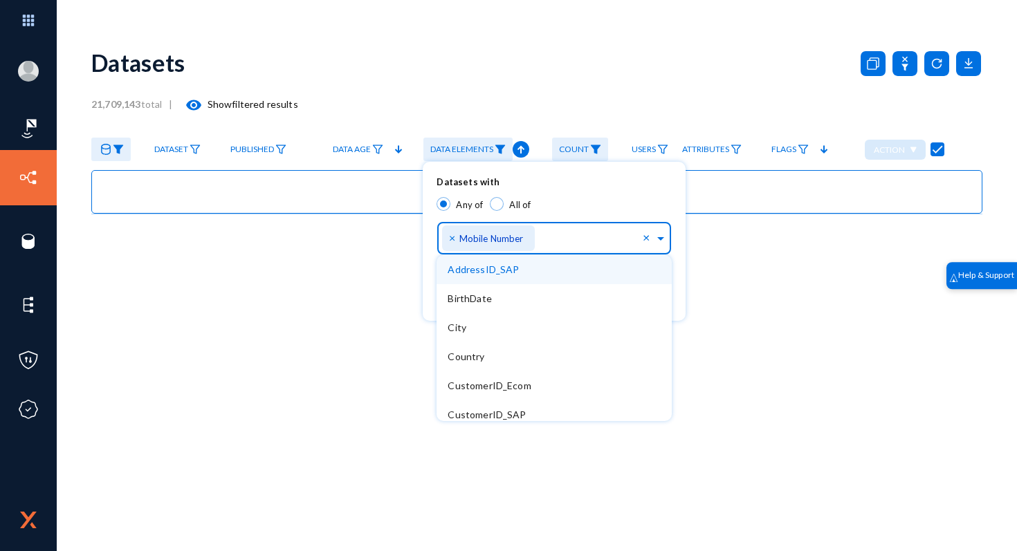
click at [488, 238] on span "Mobile Number" at bounding box center [491, 238] width 64 height 11
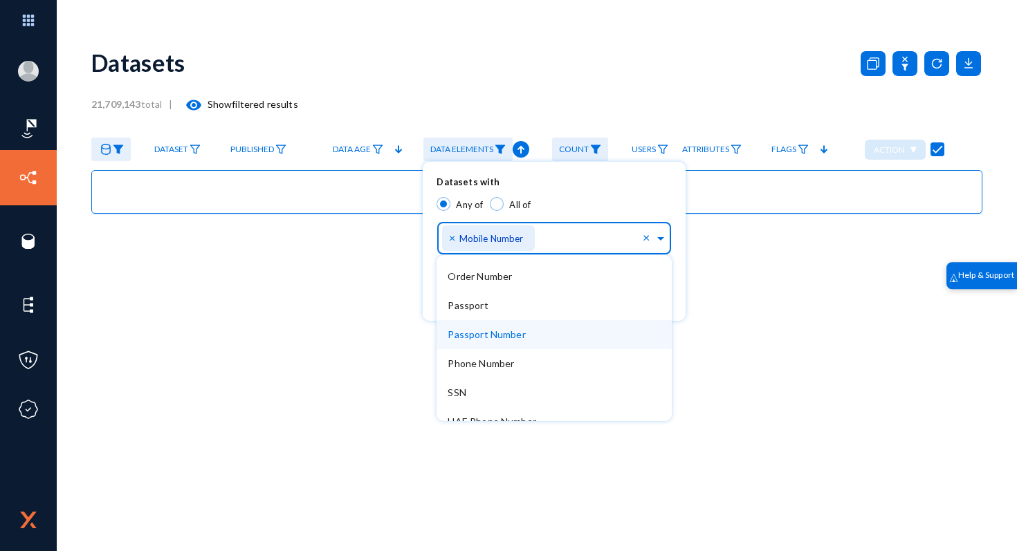
scroll to position [357, 0]
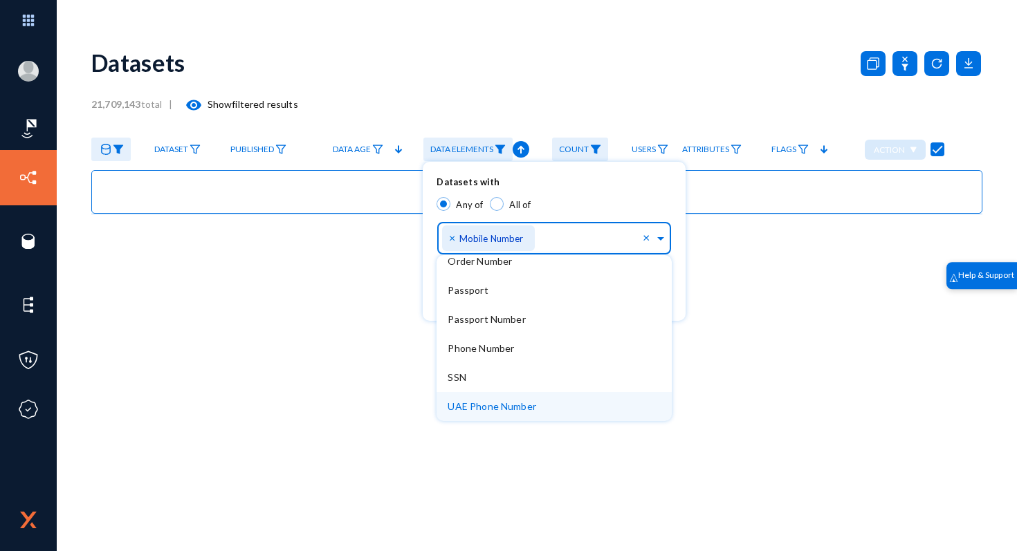
click at [515, 401] on span "UAE Phone Number" at bounding box center [492, 407] width 89 height 12
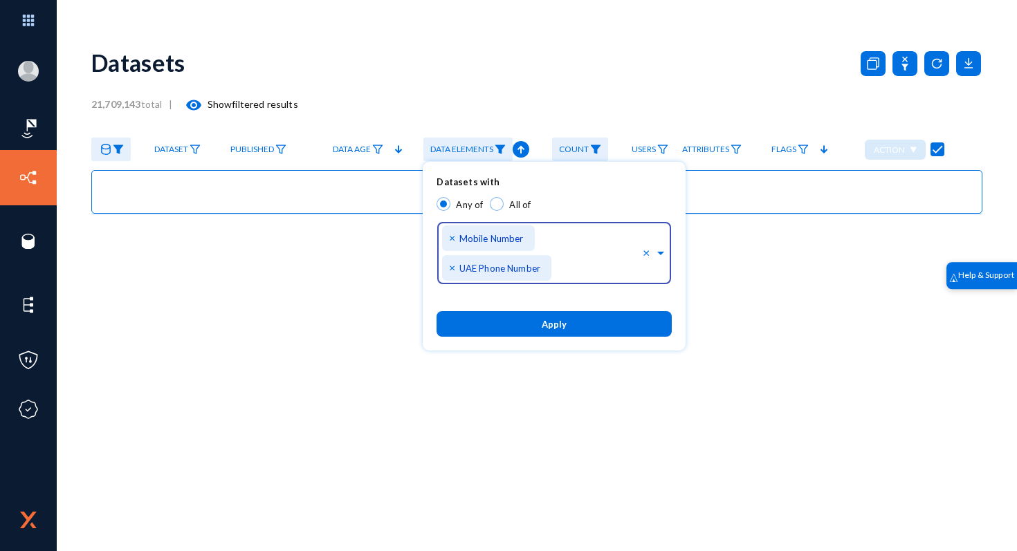
click at [530, 318] on button "Apply" at bounding box center [554, 324] width 235 height 26
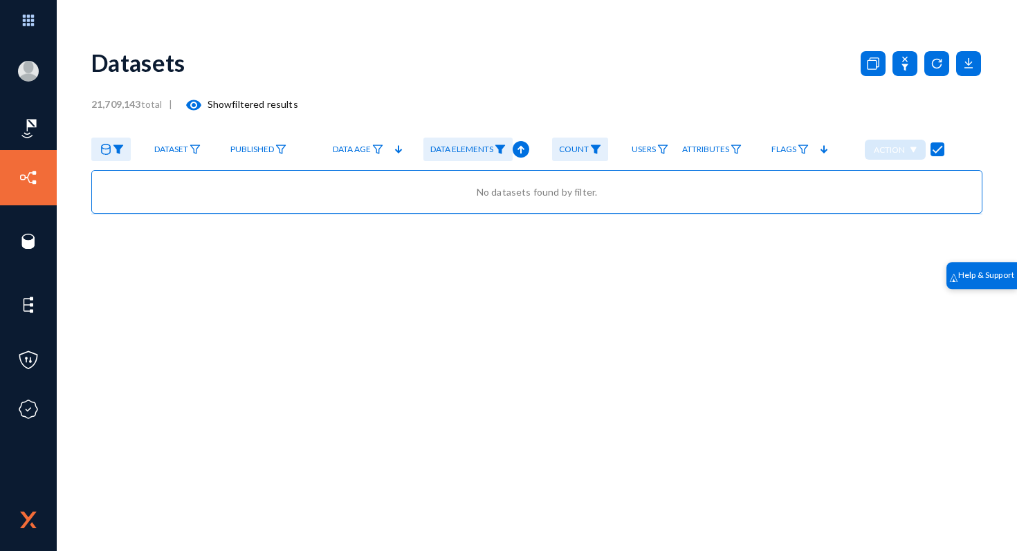
click at [499, 149] on img at bounding box center [500, 150] width 11 height 10
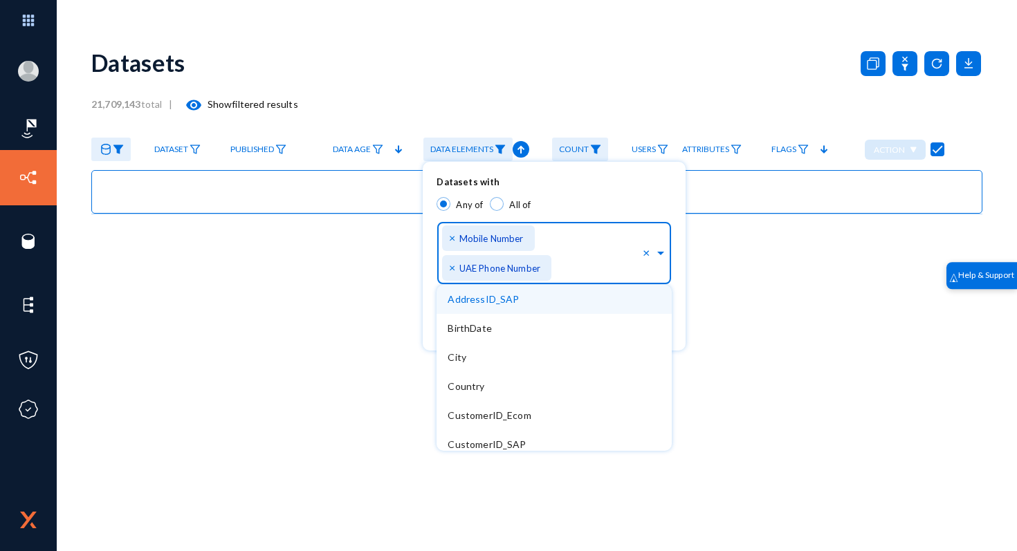
click at [573, 270] on input "text" at bounding box center [599, 271] width 87 height 13
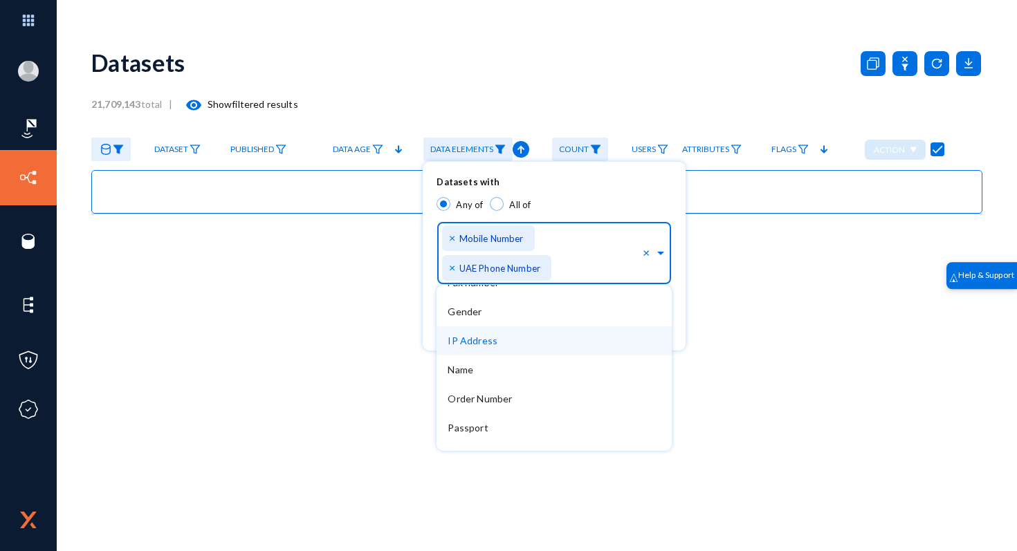
scroll to position [251, 0]
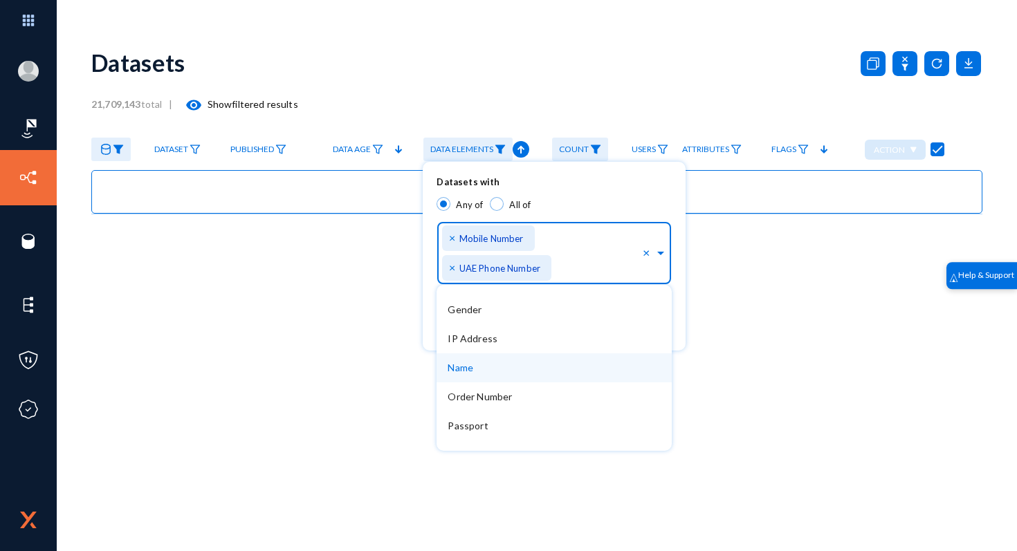
click at [574, 378] on div "Name" at bounding box center [554, 368] width 235 height 29
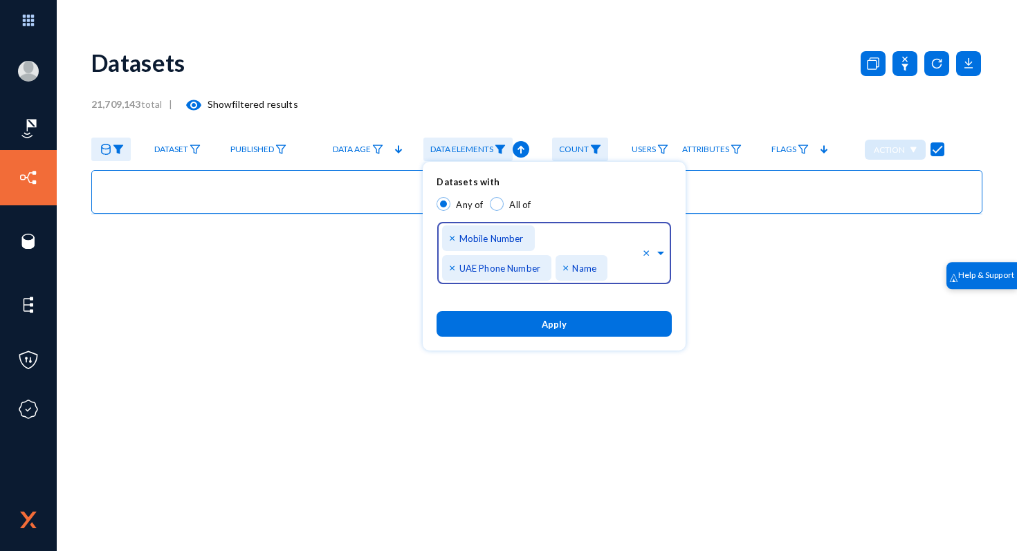
click at [561, 316] on button "Apply" at bounding box center [554, 324] width 235 height 26
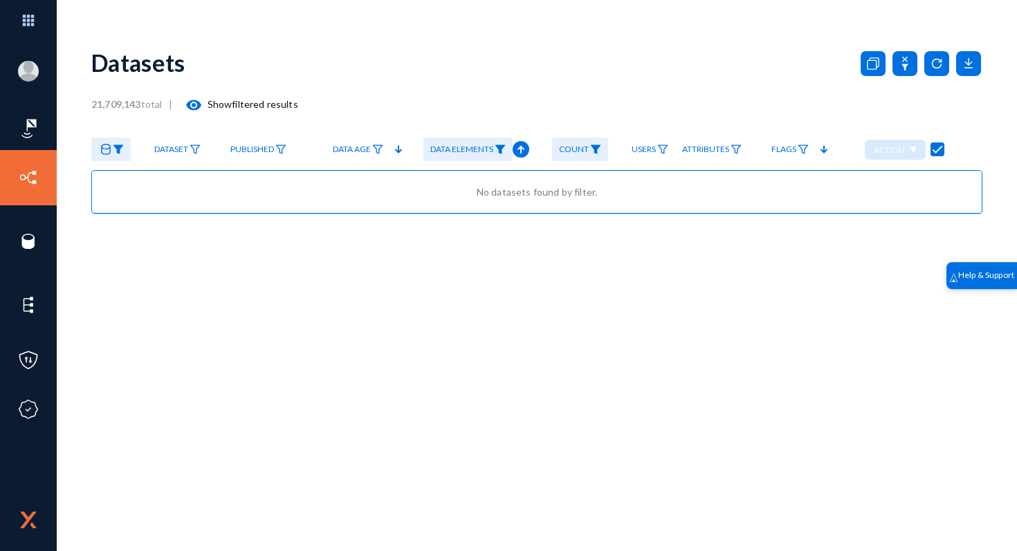
click at [490, 152] on span "Data Elements" at bounding box center [461, 150] width 63 height 10
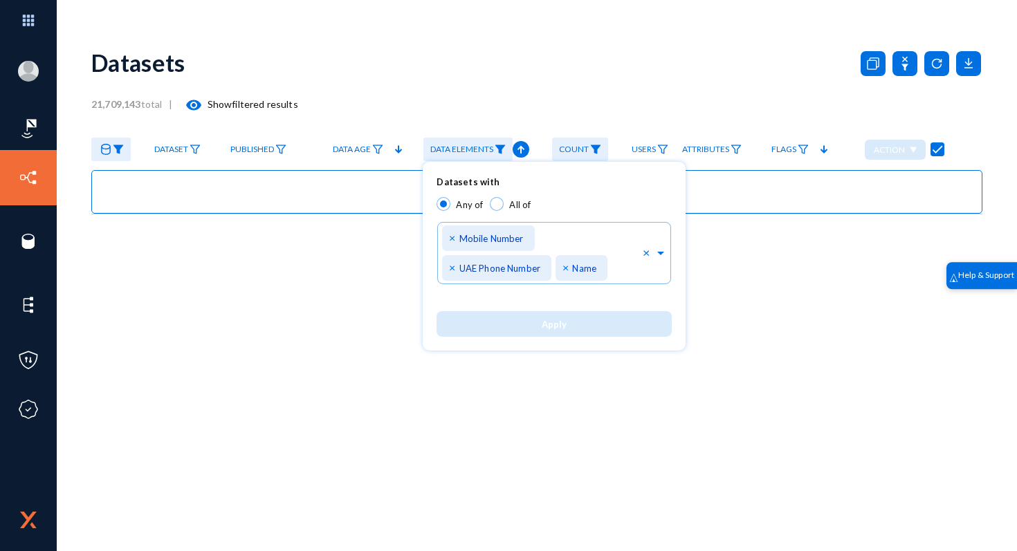
click at [348, 255] on div at bounding box center [508, 275] width 1017 height 551
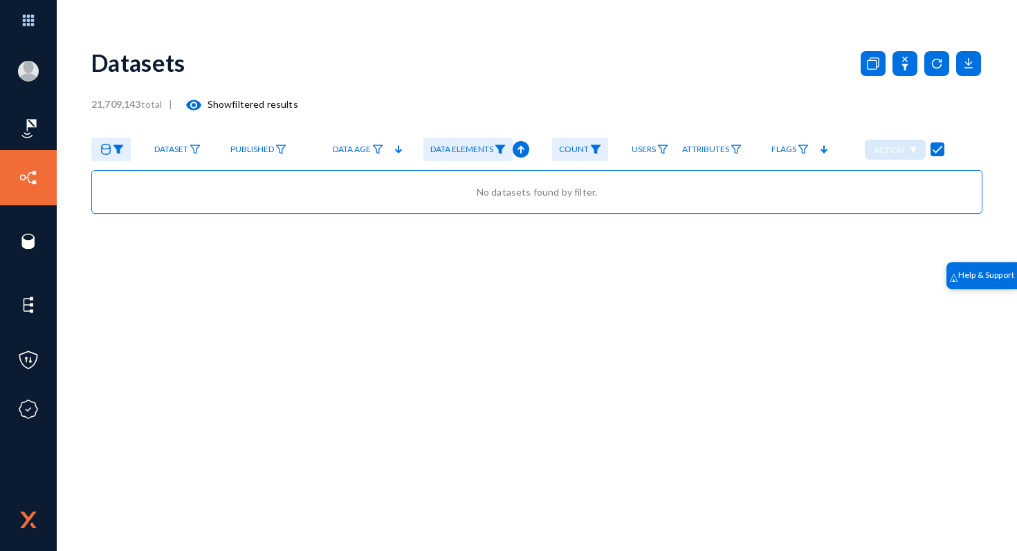
click at [127, 152] on link at bounding box center [110, 150] width 39 height 24
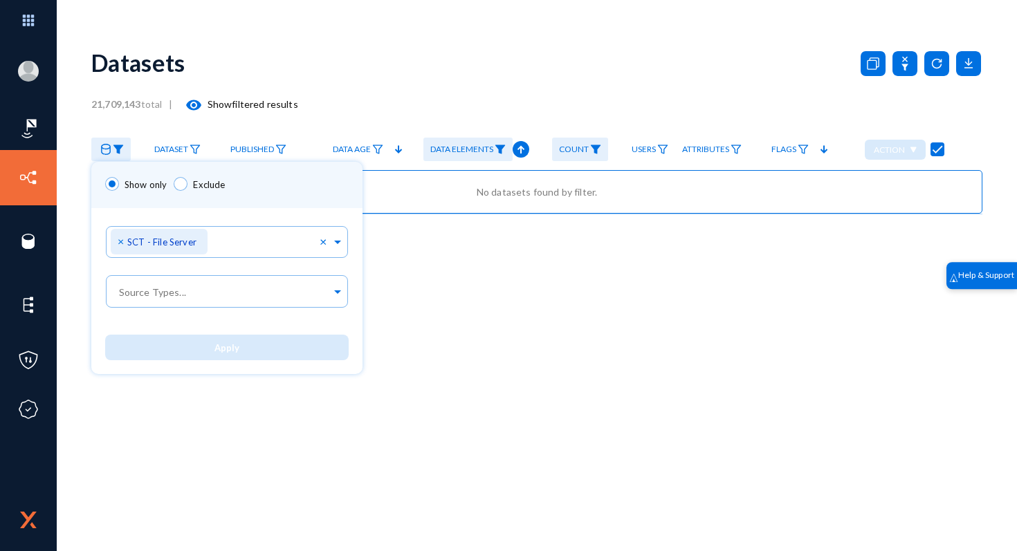
click at [30, 243] on div at bounding box center [508, 275] width 1017 height 551
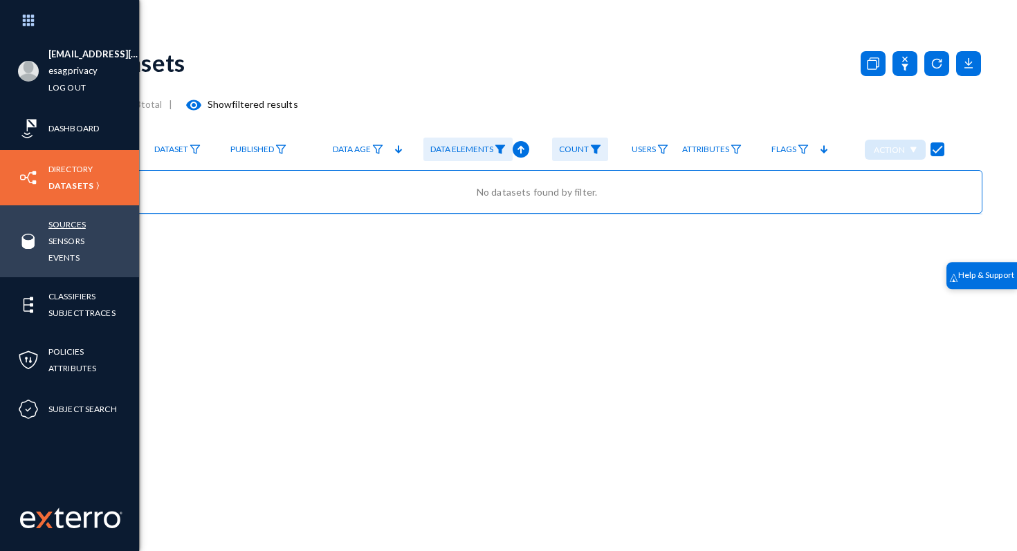
click at [60, 221] on link "Sources" at bounding box center [66, 225] width 37 height 16
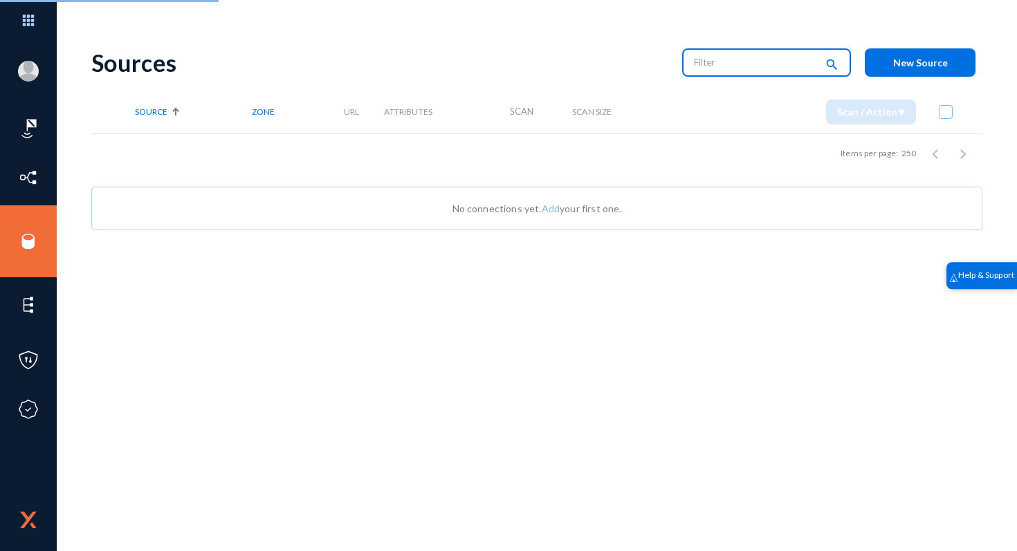
click at [727, 60] on input "text" at bounding box center [755, 62] width 122 height 21
paste input "RDS Endpoint [CAM] -Prod"
type input "RDS Endpoint [CAM] -Prod"
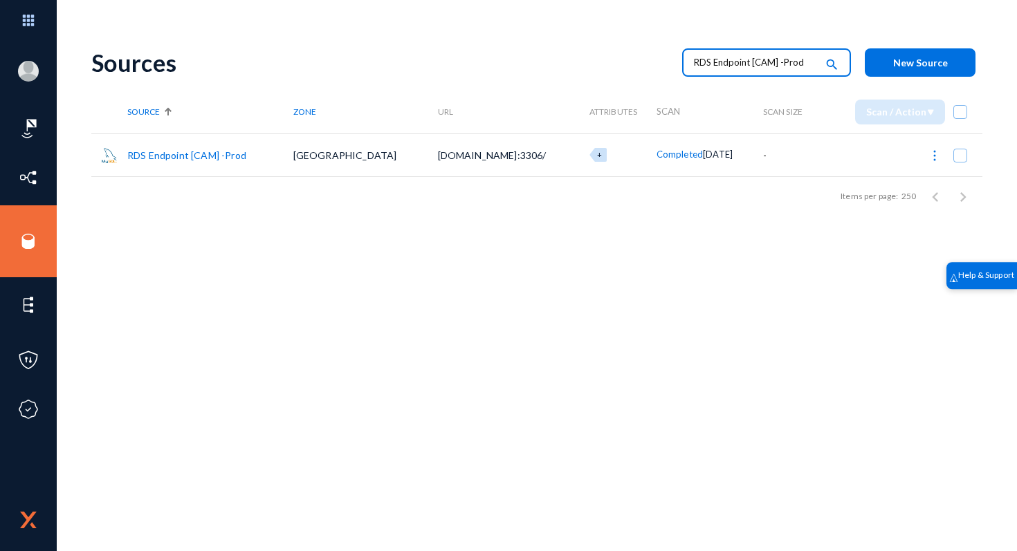
click at [204, 156] on link "RDS Endpoint [CAM] -Prod" at bounding box center [186, 155] width 119 height 12
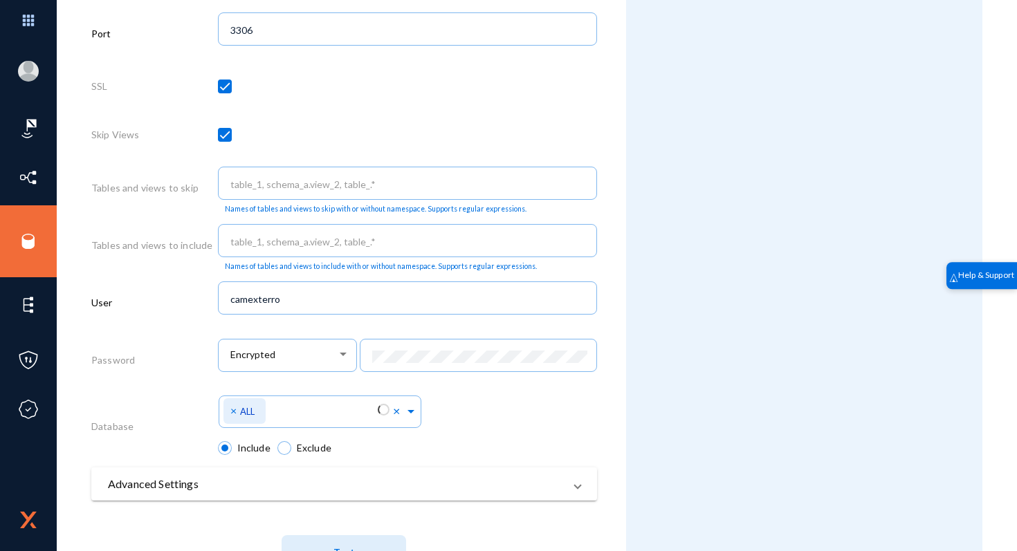
scroll to position [578, 0]
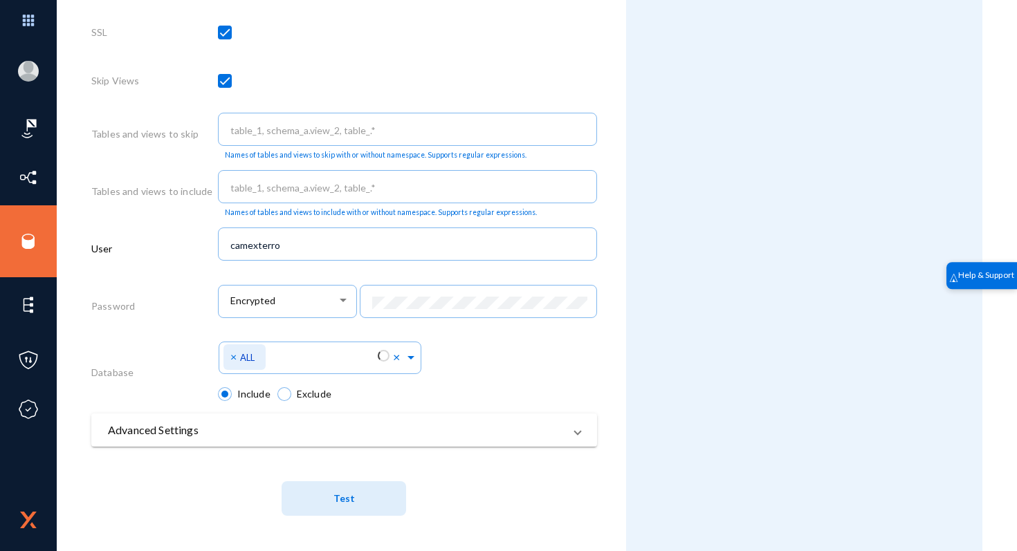
click at [325, 500] on button "Test" at bounding box center [344, 499] width 125 height 35
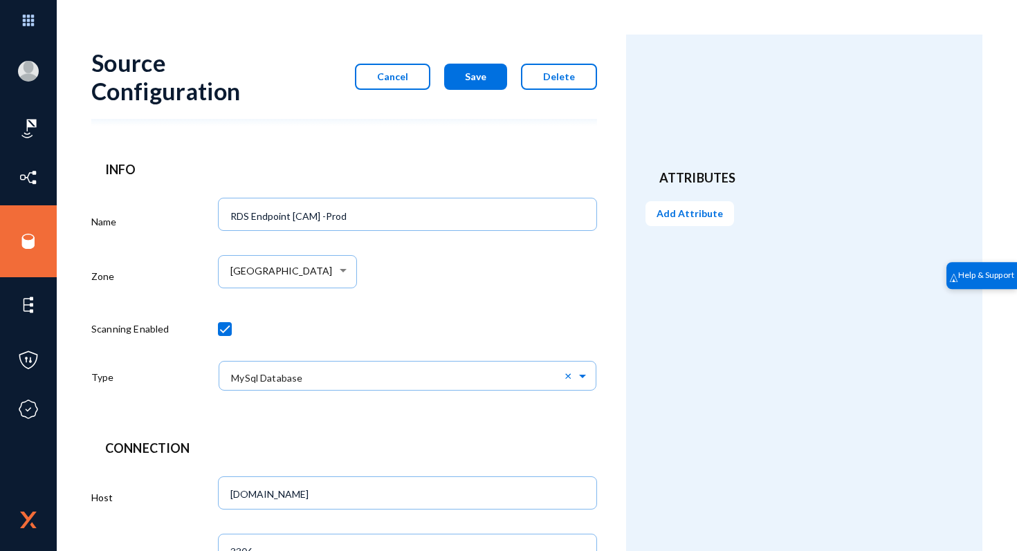
click at [396, 80] on span "Cancel" at bounding box center [392, 77] width 31 height 12
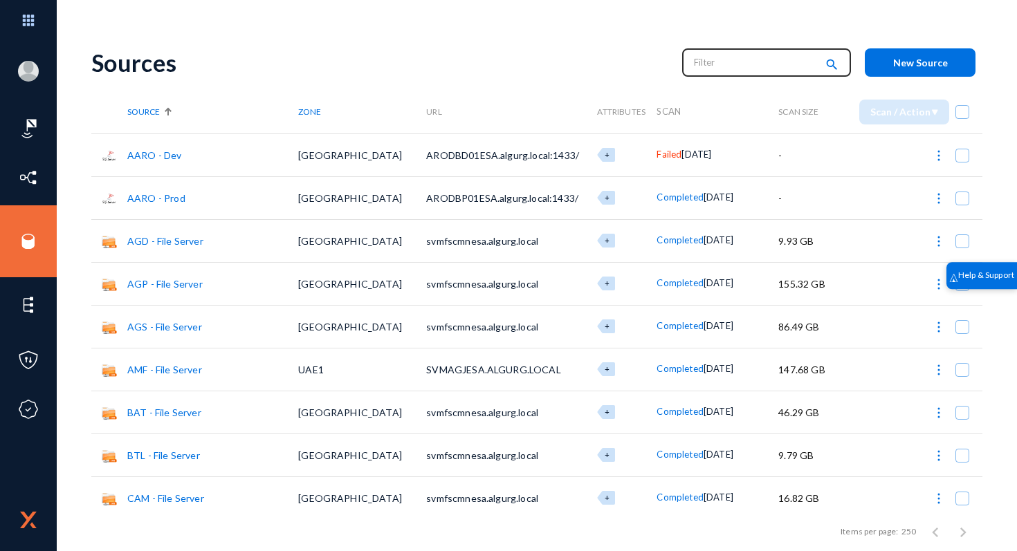
click at [506, 60] on input "text" at bounding box center [755, 62] width 122 height 21
type input "rds"
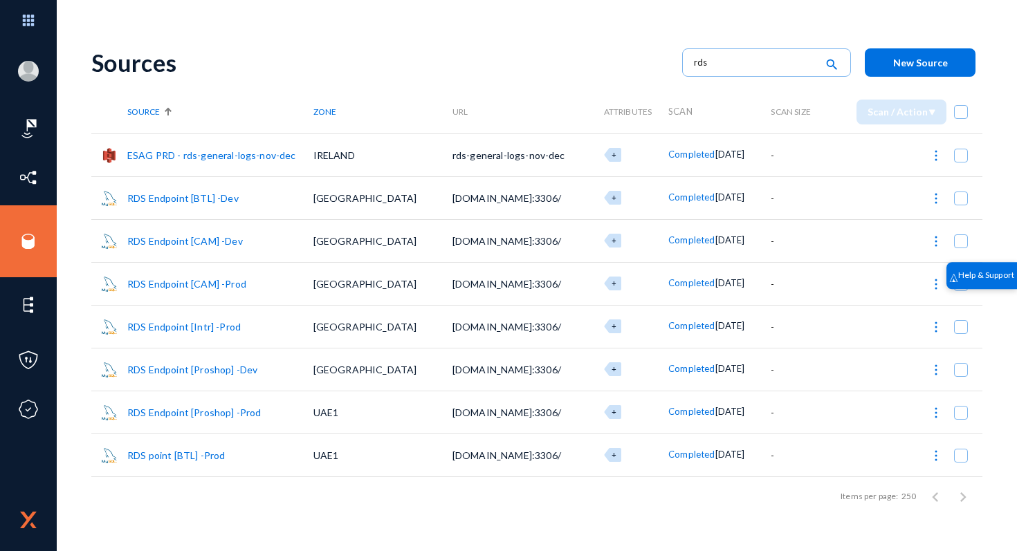
click at [233, 414] on link "RDS Endpoint [Proshop] -Prod" at bounding box center [194, 413] width 134 height 12
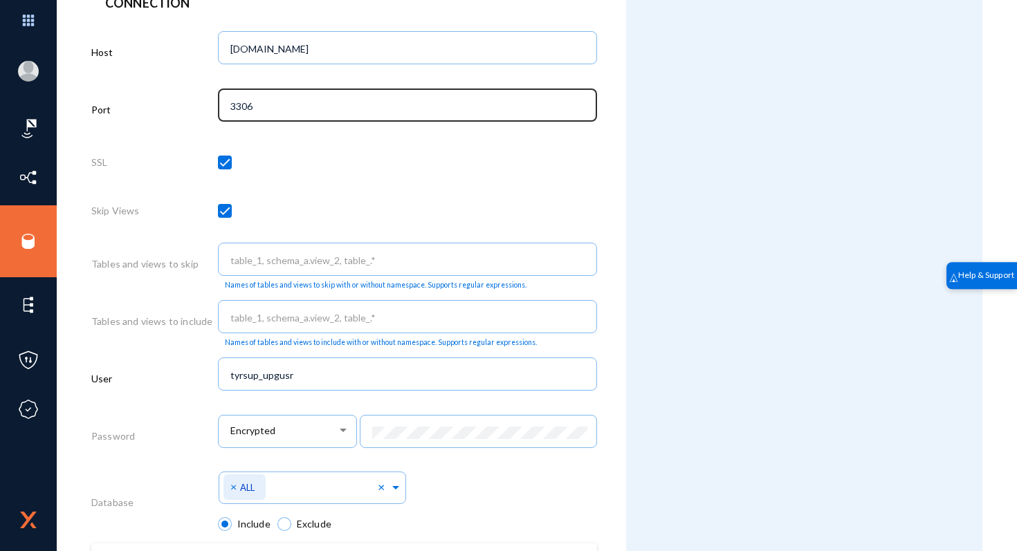
scroll to position [578, 0]
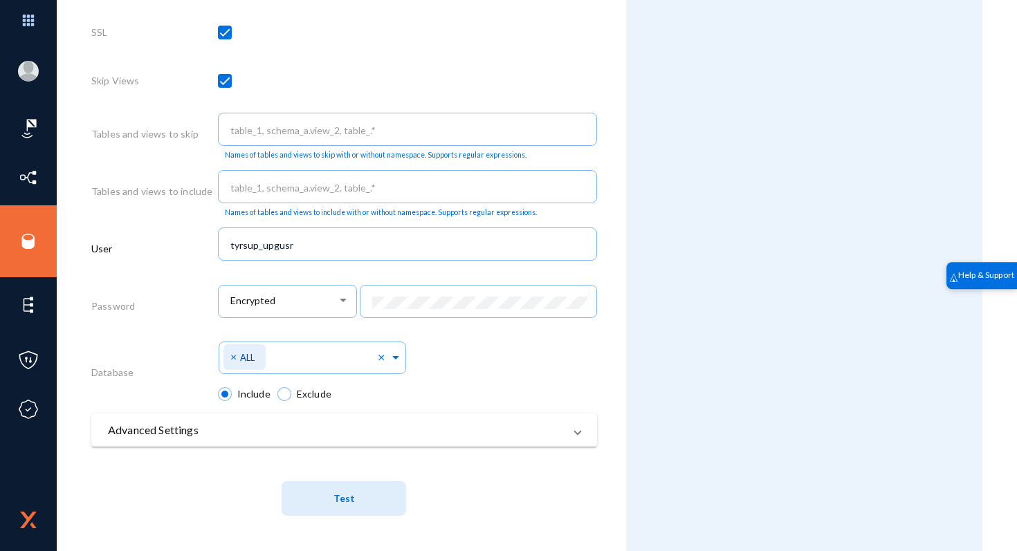
click at [339, 501] on span "Test" at bounding box center [344, 499] width 21 height 12
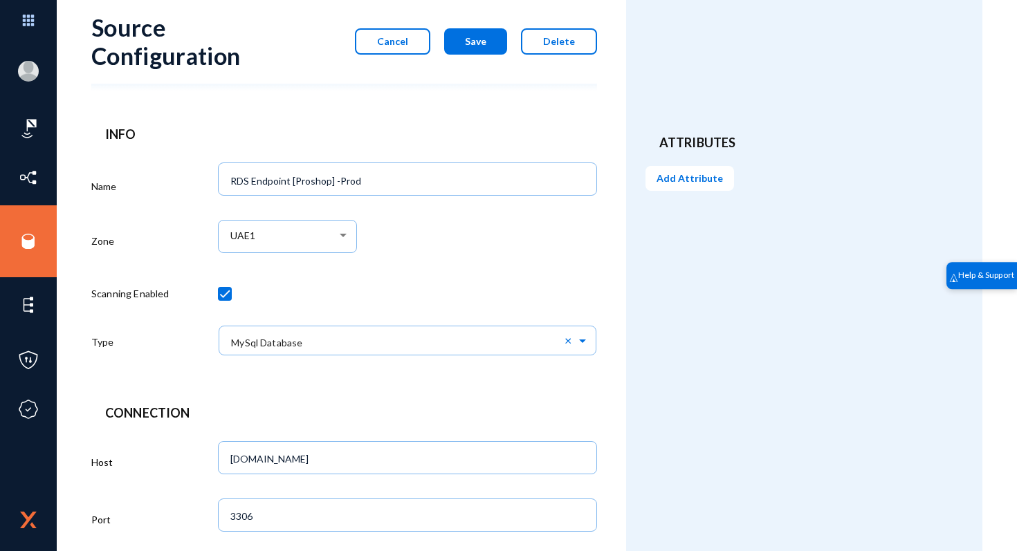
scroll to position [0, 0]
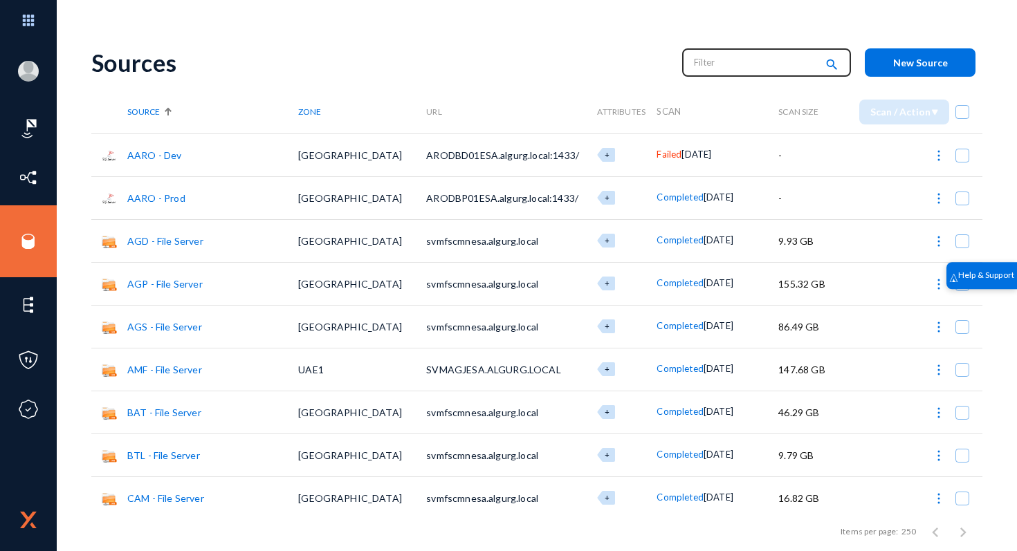
click at [506, 67] on input "text" at bounding box center [755, 62] width 122 height 21
type input "RDS"
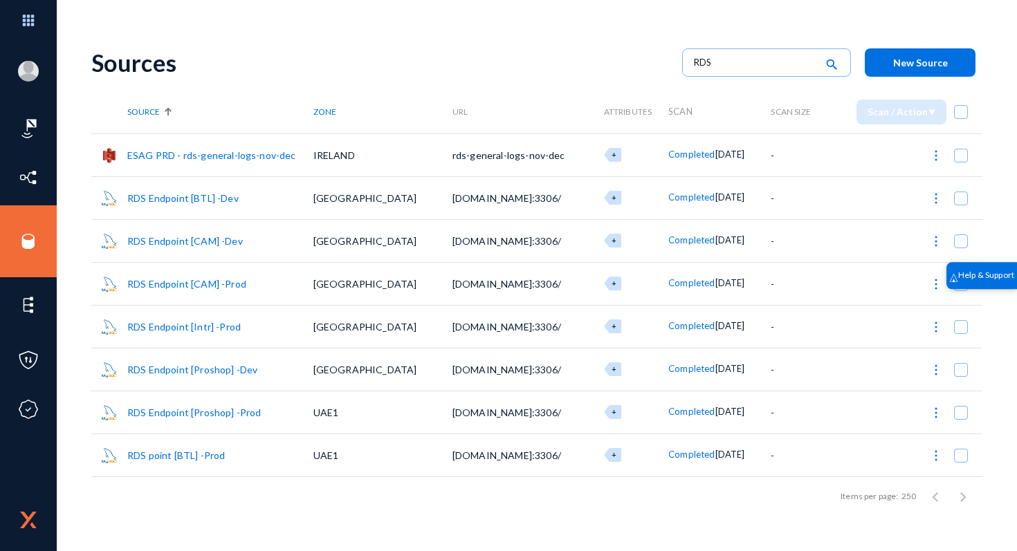
click at [228, 372] on link "RDS Endpoint [Proshop] -Dev" at bounding box center [192, 370] width 130 height 12
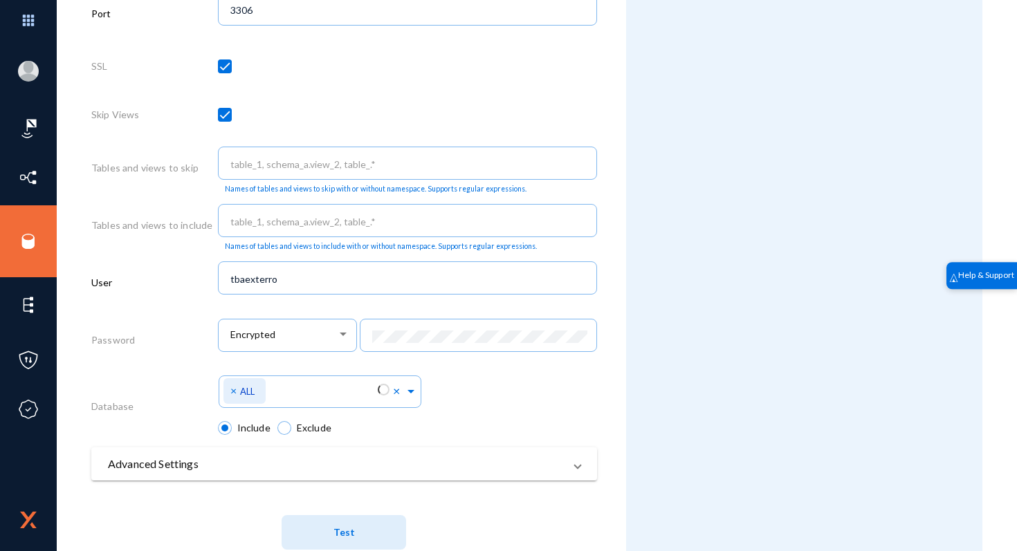
scroll to position [578, 0]
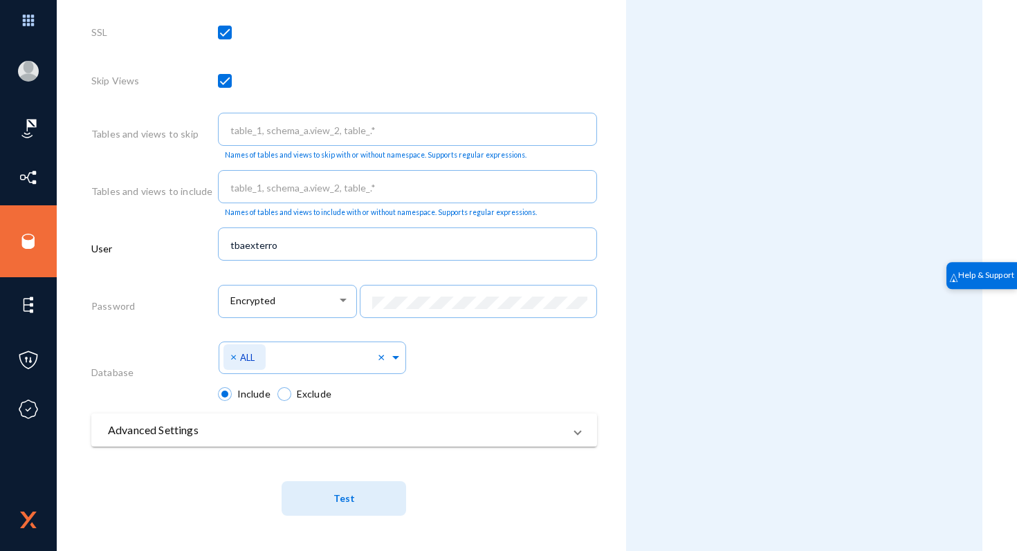
click at [343, 506] on span "Test" at bounding box center [344, 499] width 21 height 26
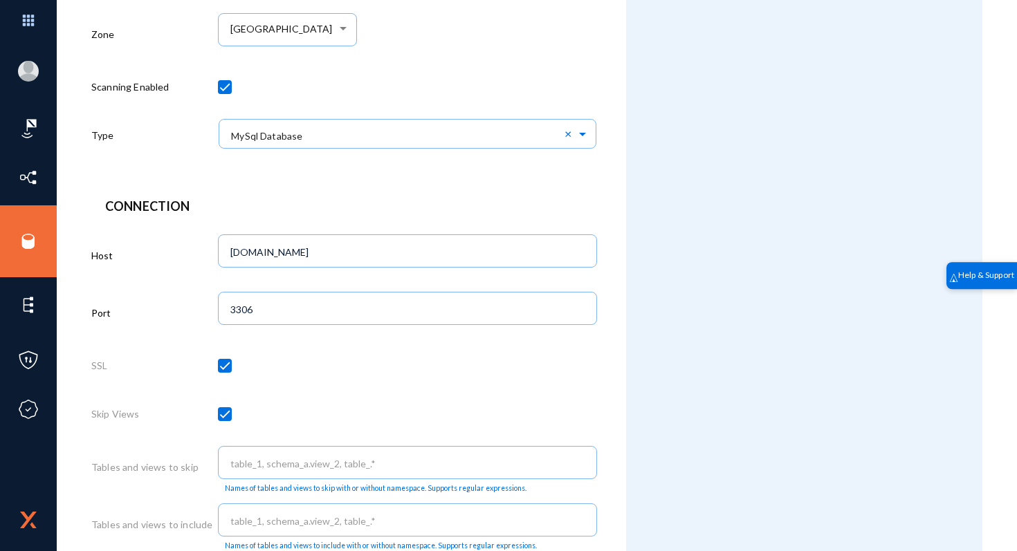
scroll to position [132, 0]
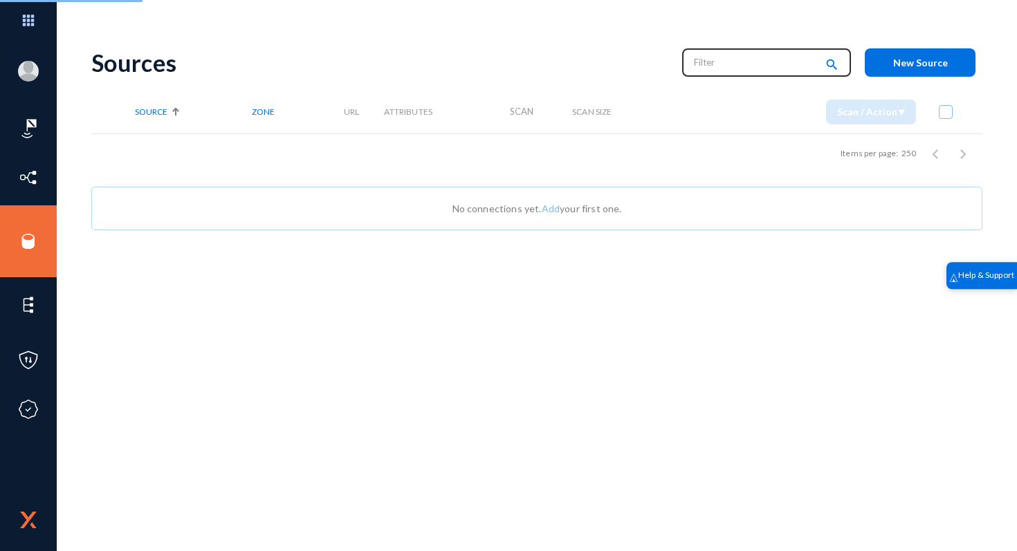
click at [506, 67] on input "text" at bounding box center [755, 62] width 122 height 21
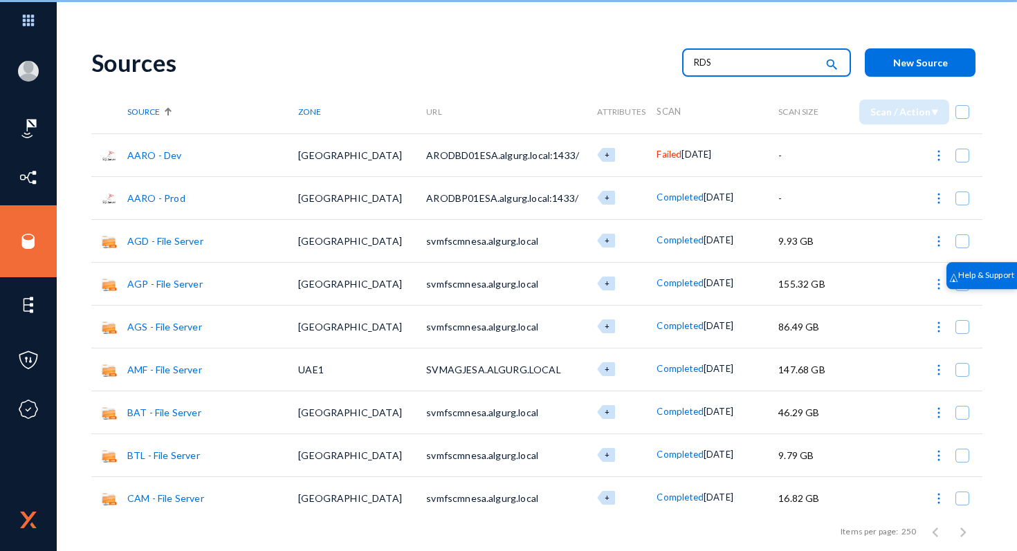
type input "RDS"
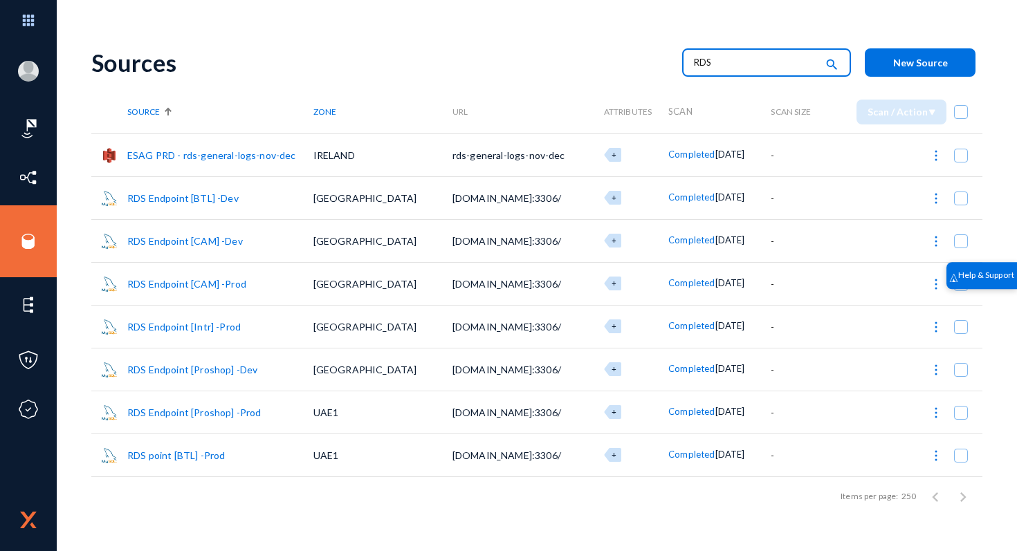
click at [221, 241] on link "RDS Endpoint [CAM] -Dev" at bounding box center [185, 241] width 116 height 12
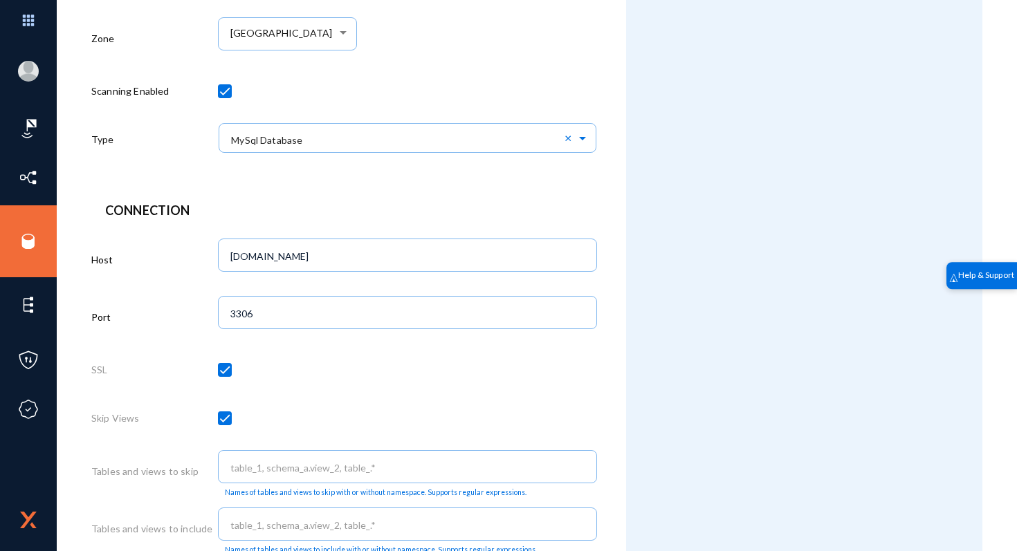
scroll to position [578, 0]
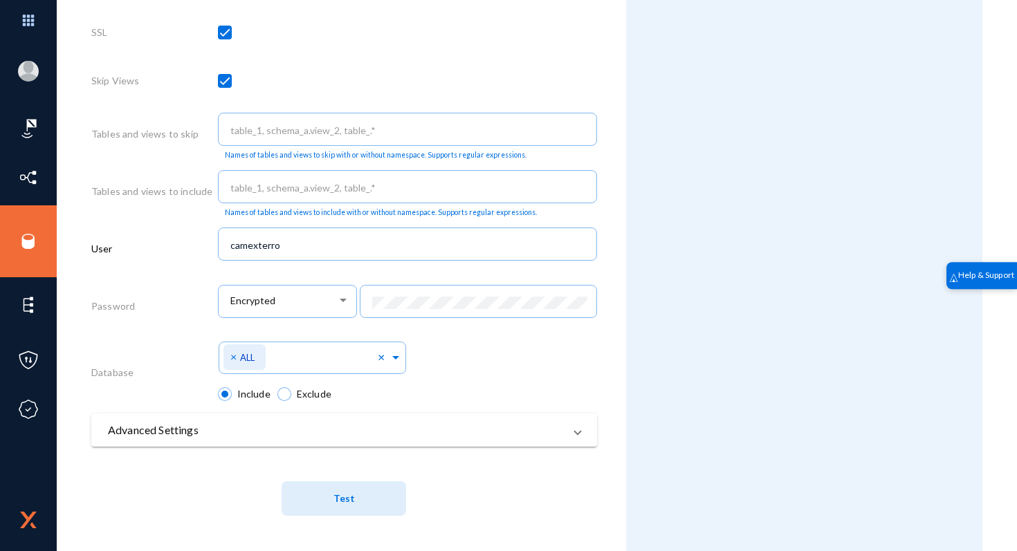
click at [378, 501] on button "Test" at bounding box center [344, 499] width 125 height 35
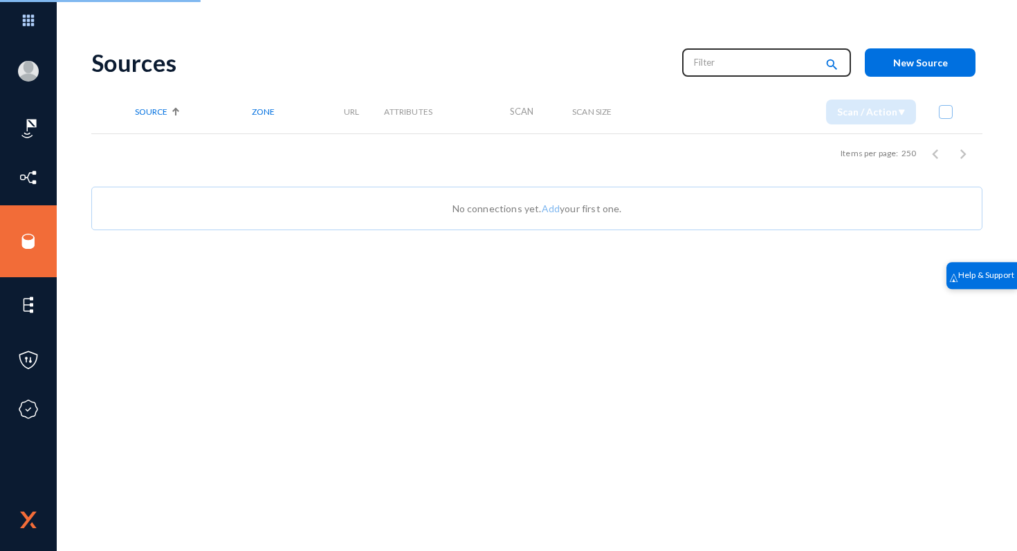
click at [506, 57] on input "text" at bounding box center [755, 62] width 122 height 21
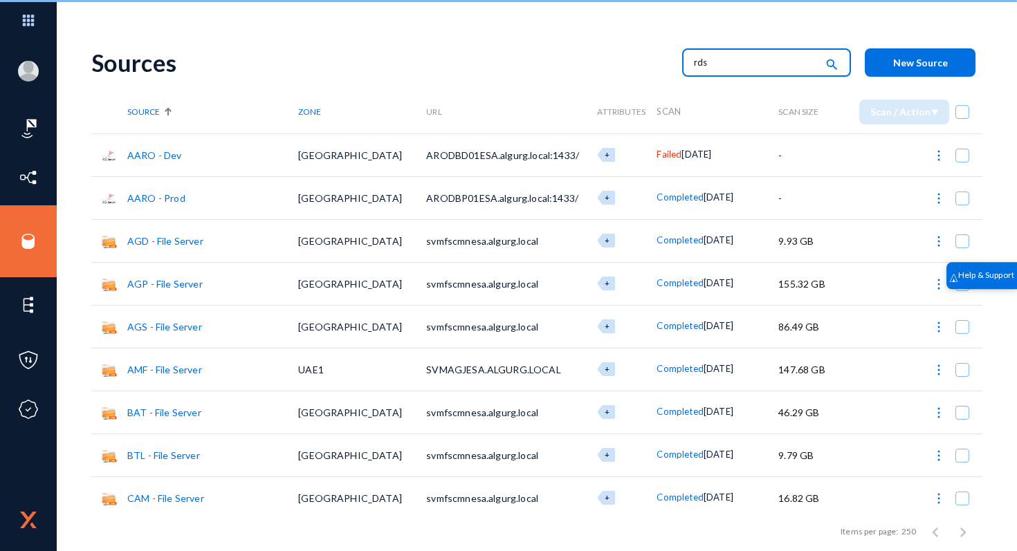
type input "rds"
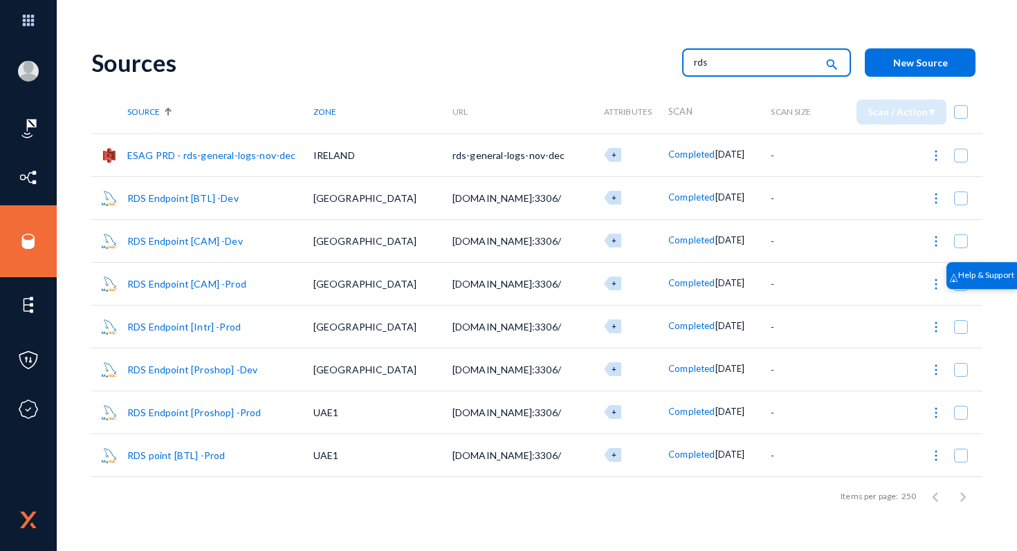
click at [228, 284] on link "RDS Endpoint [CAM] -Prod" at bounding box center [186, 284] width 119 height 12
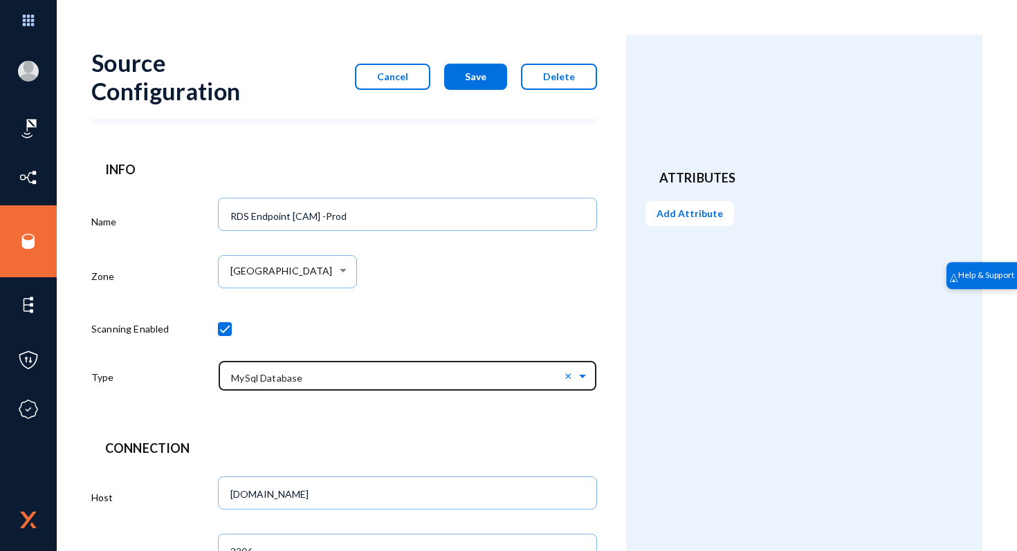
scroll to position [578, 0]
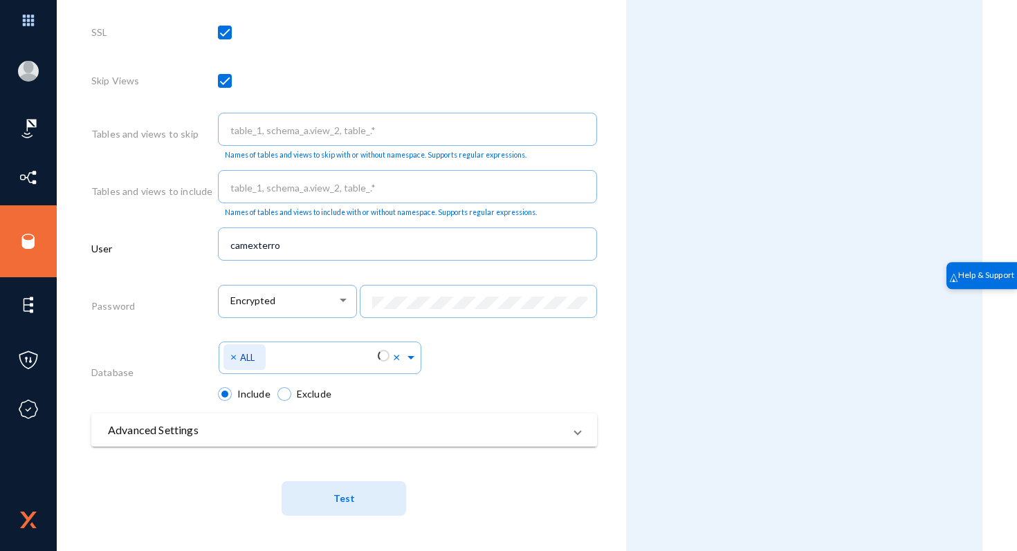
click at [345, 495] on span "Test" at bounding box center [344, 499] width 21 height 12
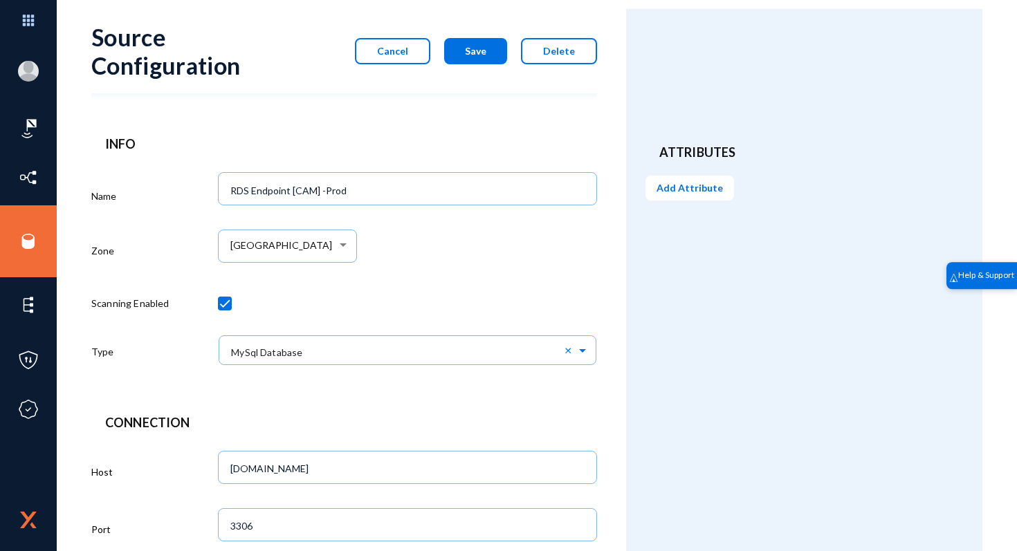
scroll to position [33, 0]
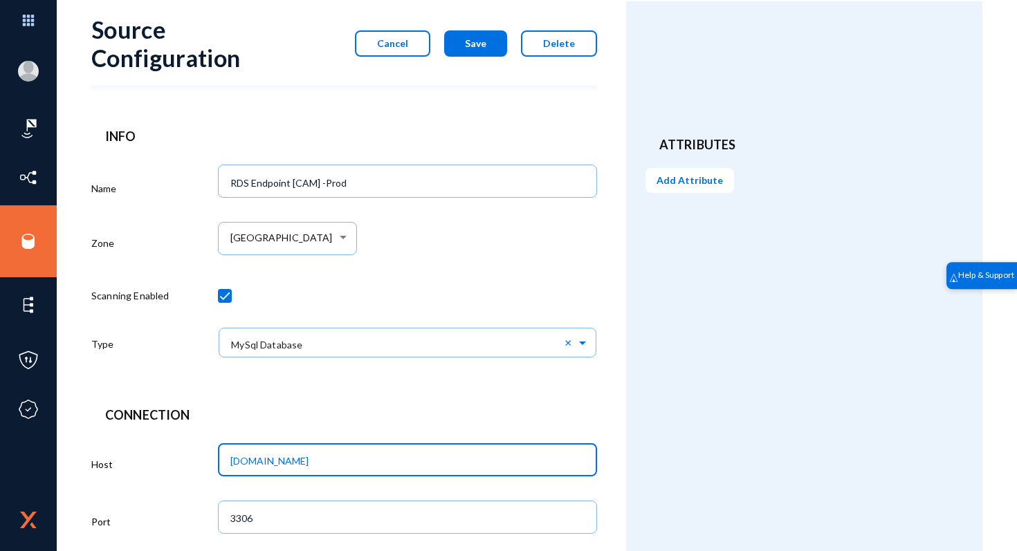
drag, startPoint x: 287, startPoint y: 463, endPoint x: 230, endPoint y: 465, distance: 57.5
click at [230, 464] on input "camprddba01-new-cluster.cluster-ro-c9y0uy2wiv1t.me-central-1.rds.amazonaws.com" at bounding box center [409, 461] width 359 height 12
click at [412, 414] on header "Connection" at bounding box center [344, 415] width 478 height 19
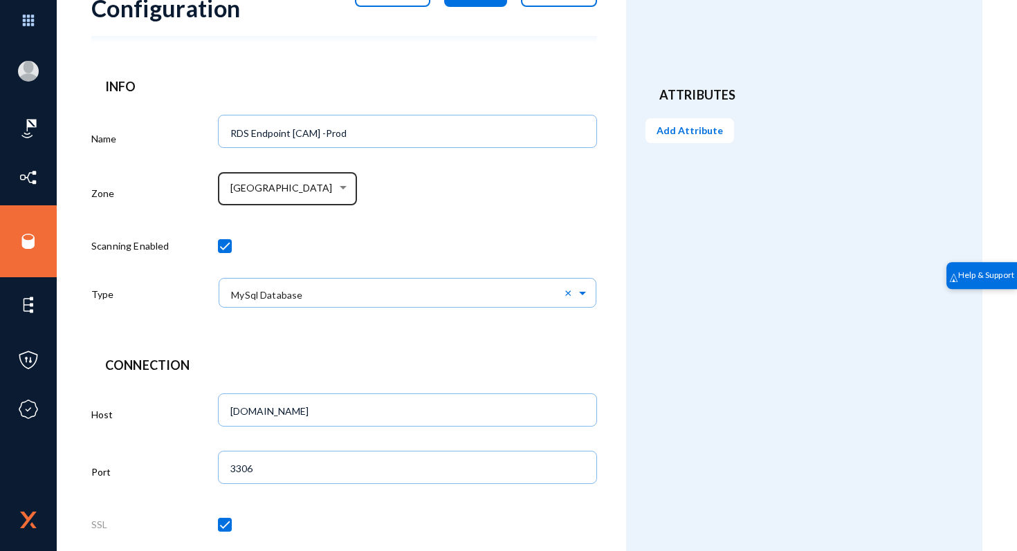
scroll to position [0, 0]
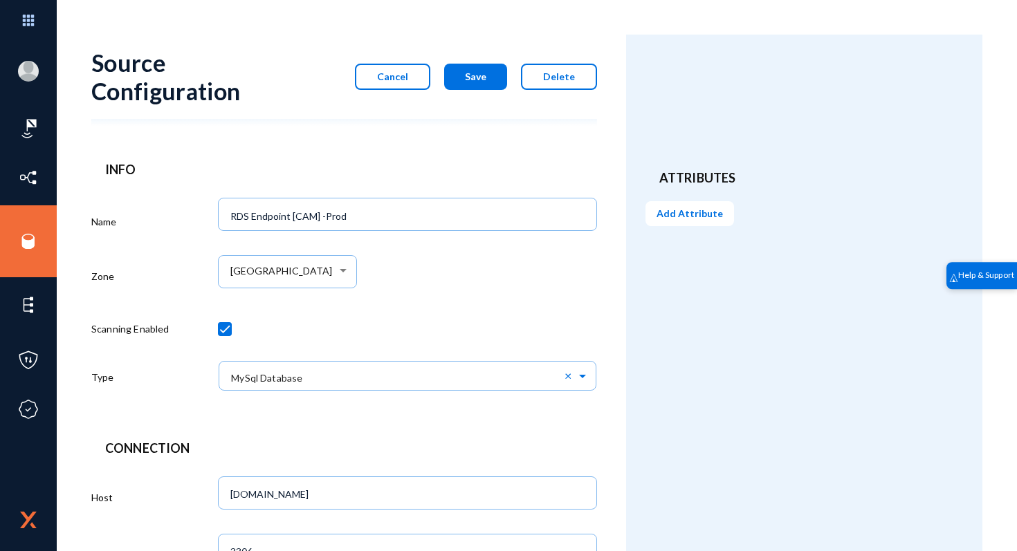
click at [414, 80] on button "Cancel" at bounding box center [392, 77] width 75 height 26
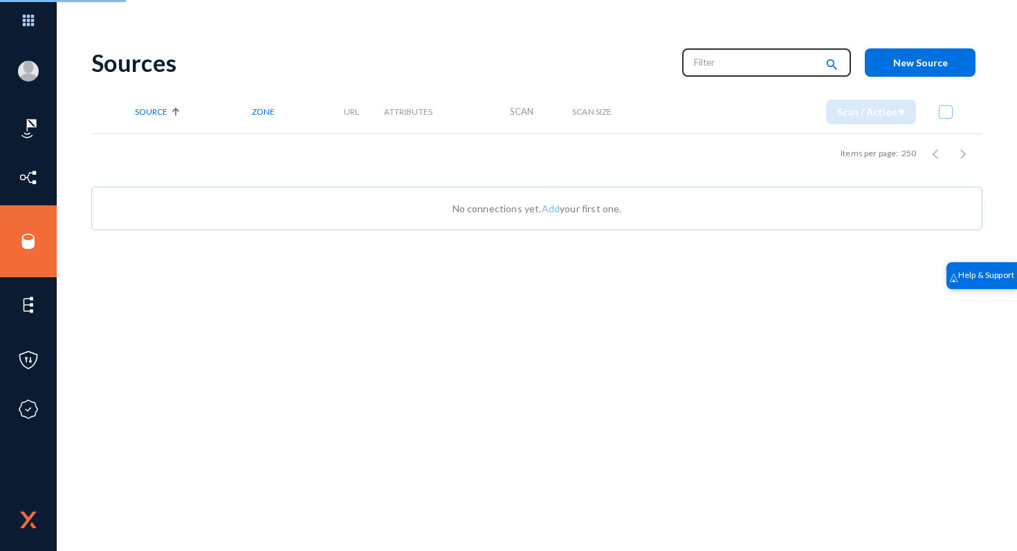
click at [506, 63] on input "text" at bounding box center [755, 62] width 122 height 21
type input "dds"
